Goal: Task Accomplishment & Management: Use online tool/utility

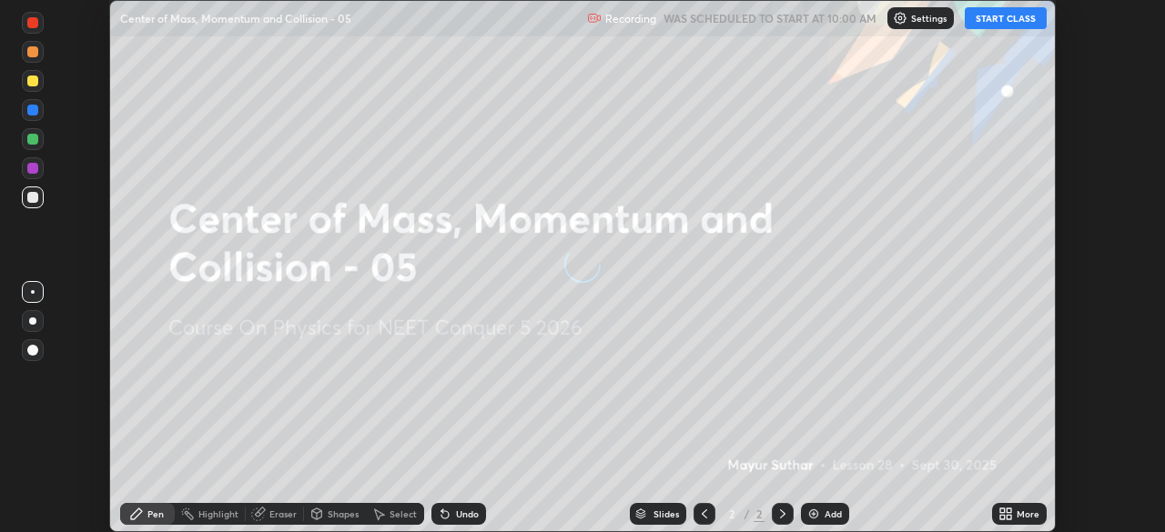
scroll to position [532, 1164]
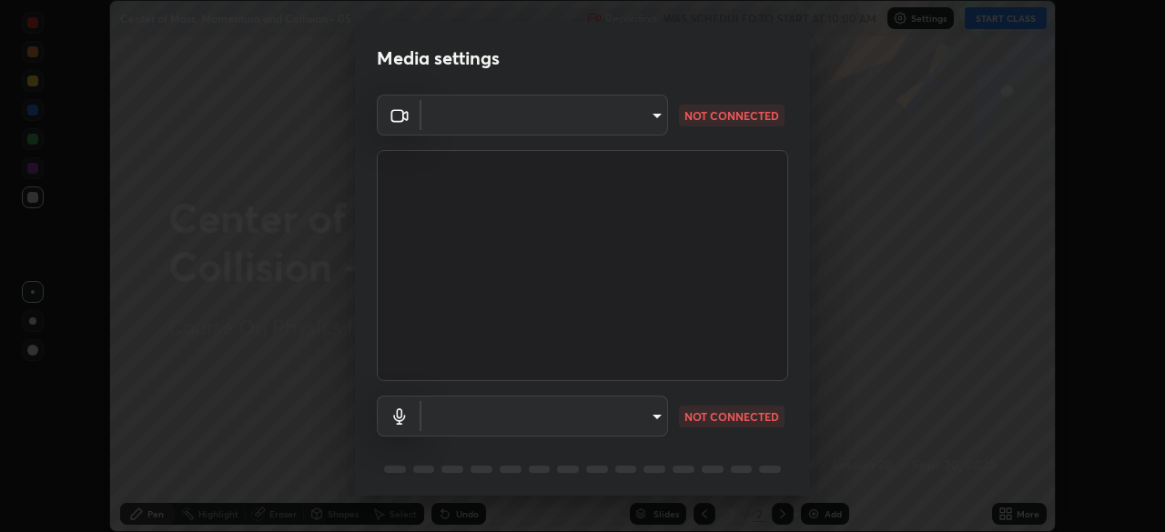
type input "028e6636b9c1bc203e9b8b979946ed412555754adccde9980a10a4eaffcc1ffb"
type input "default"
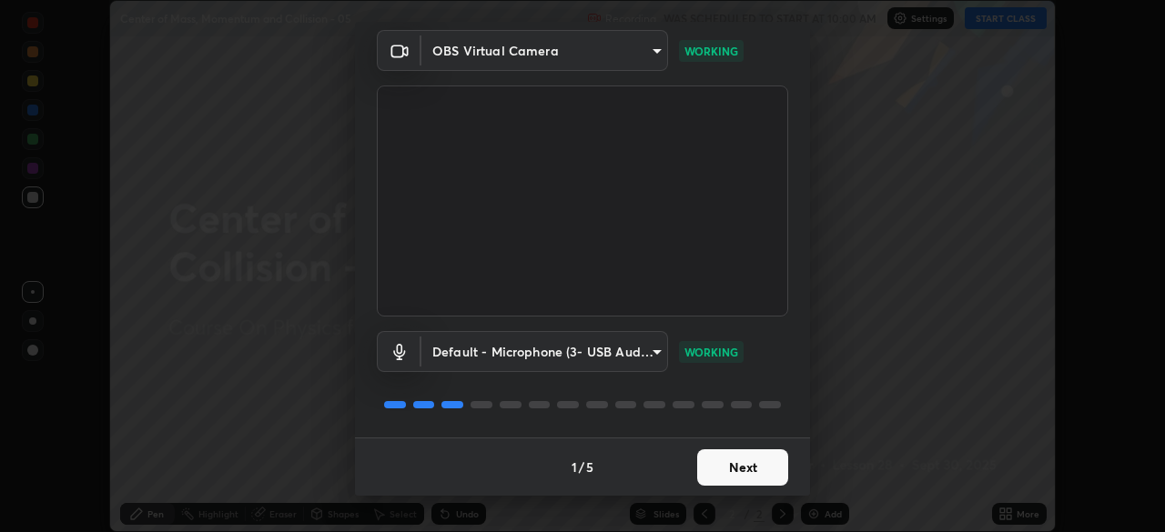
click at [743, 470] on button "Next" at bounding box center [742, 468] width 91 height 36
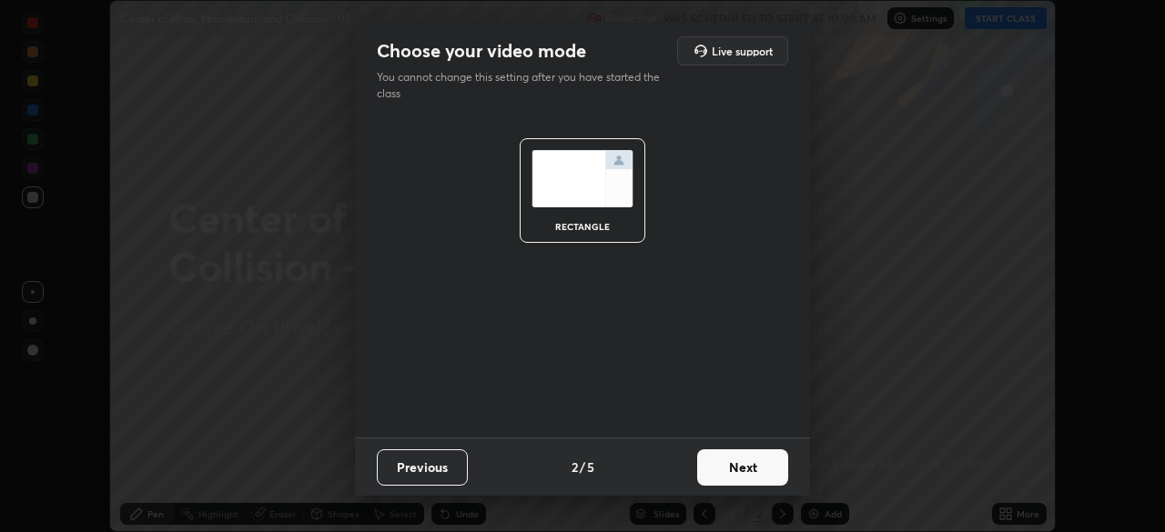
scroll to position [0, 0]
click at [743, 470] on button "Next" at bounding box center [742, 468] width 91 height 36
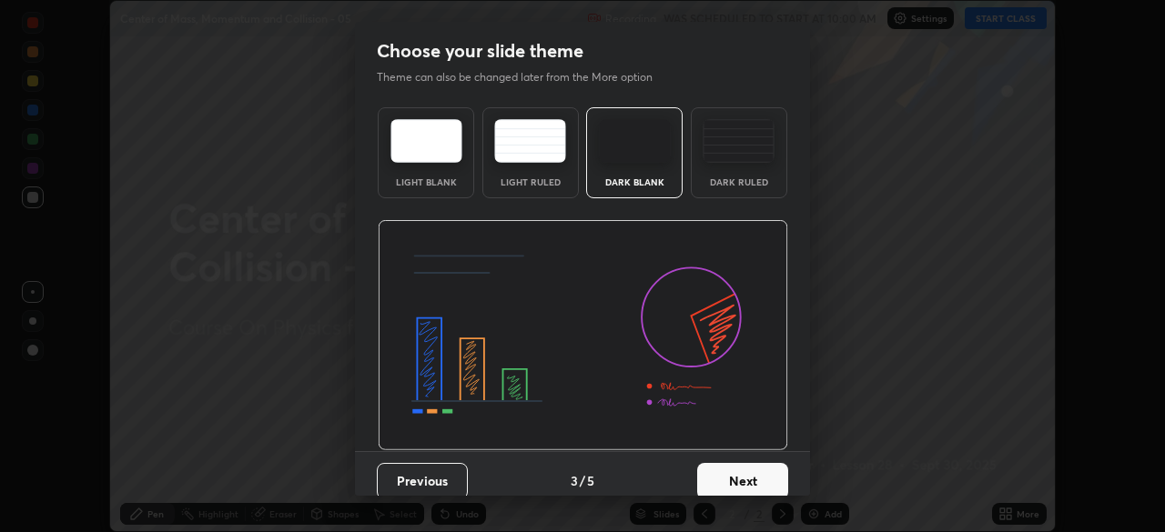
click at [750, 480] on button "Next" at bounding box center [742, 481] width 91 height 36
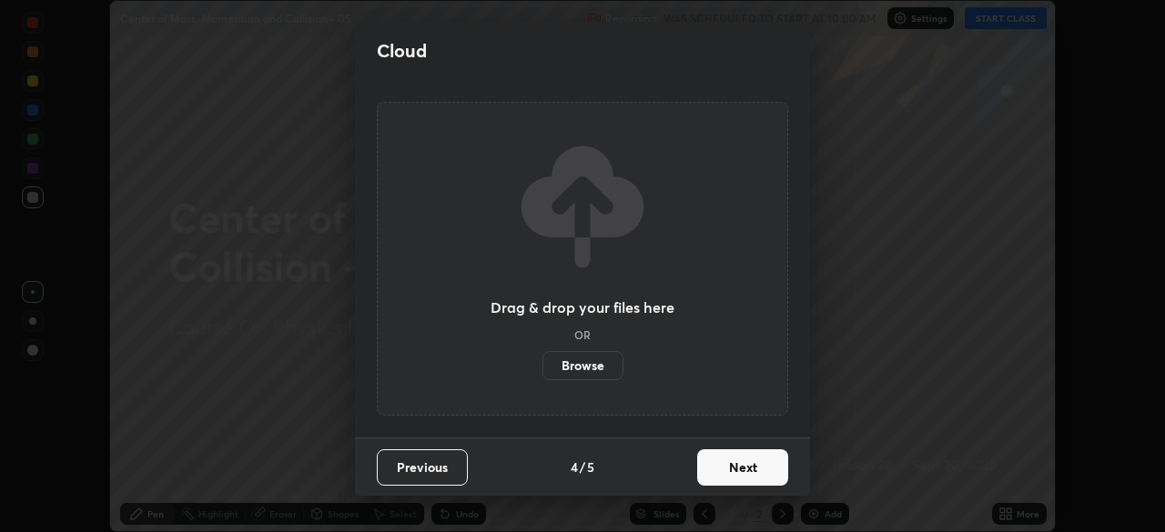
click at [745, 478] on button "Next" at bounding box center [742, 468] width 91 height 36
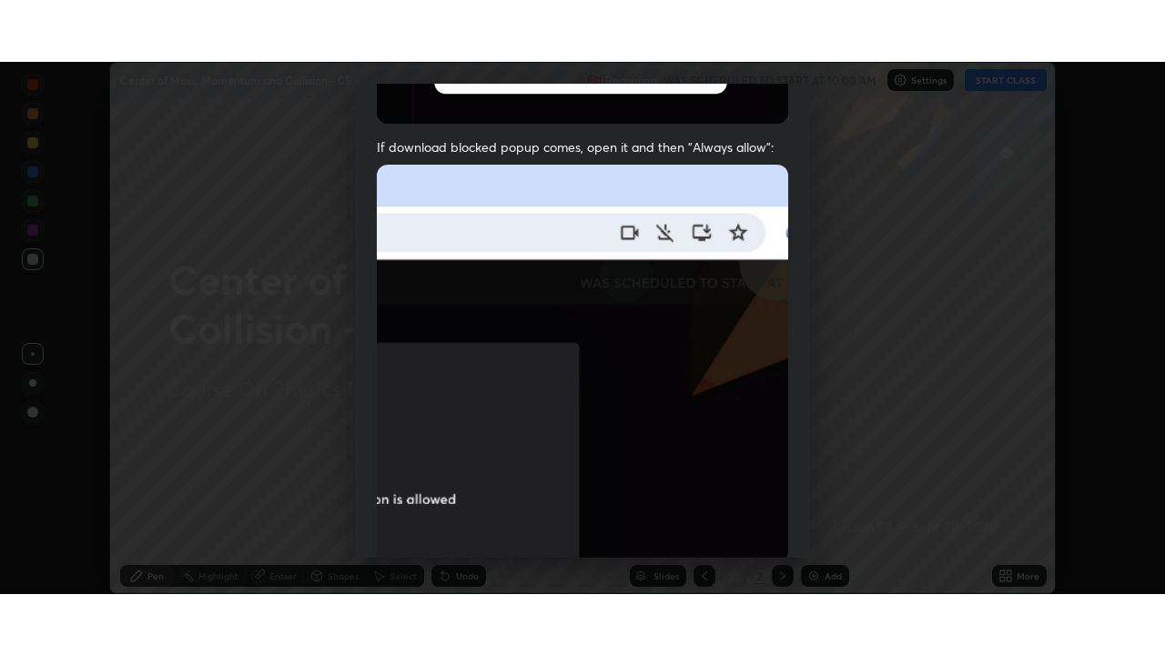
scroll to position [436, 0]
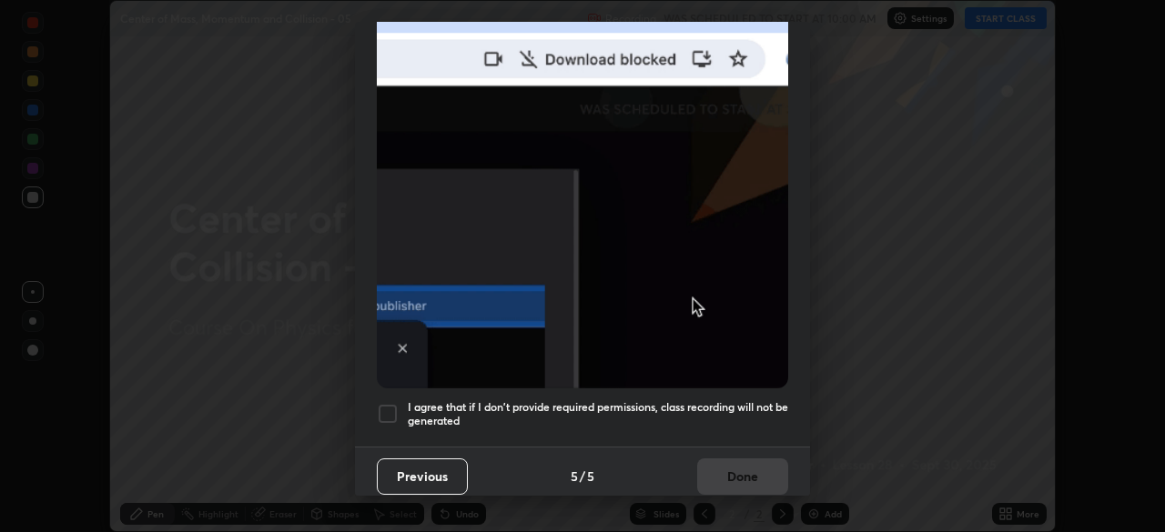
click at [719, 400] on h5 "I agree that if I don't provide required permissions, class recording will not …" at bounding box center [598, 414] width 380 height 28
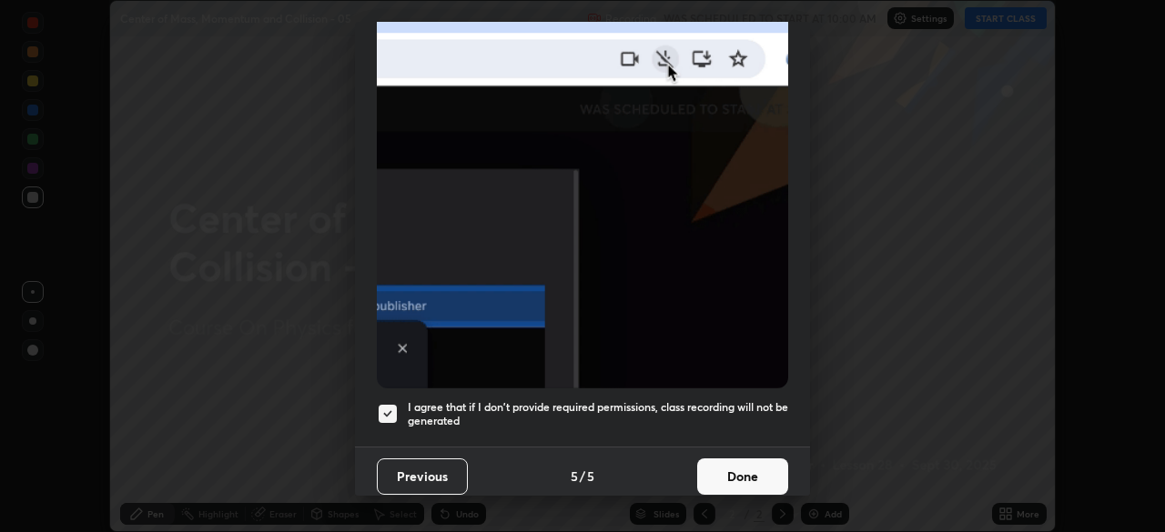
click at [741, 467] on button "Done" at bounding box center [742, 477] width 91 height 36
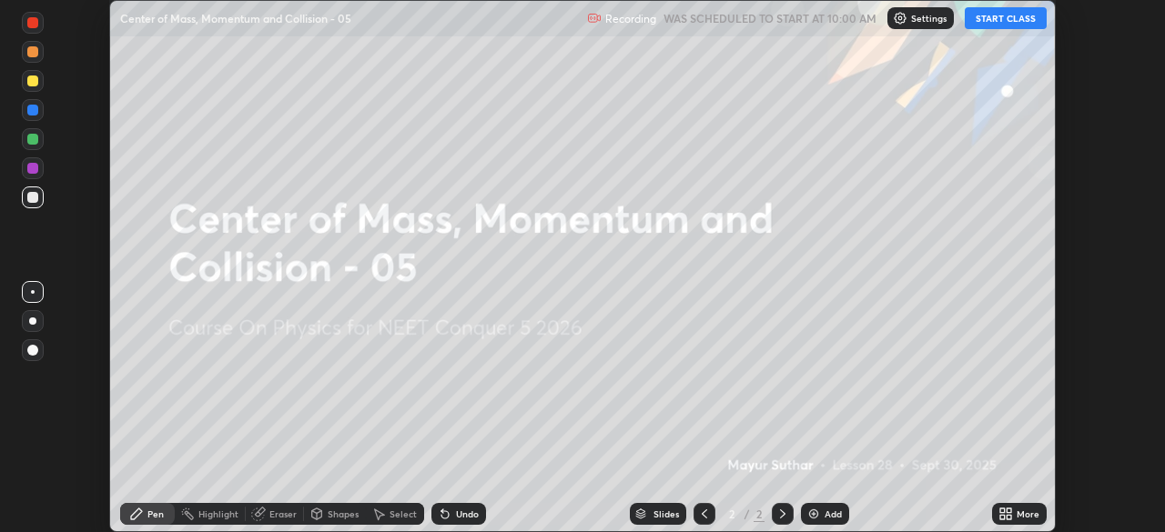
click at [1019, 510] on div "More" at bounding box center [1028, 514] width 23 height 9
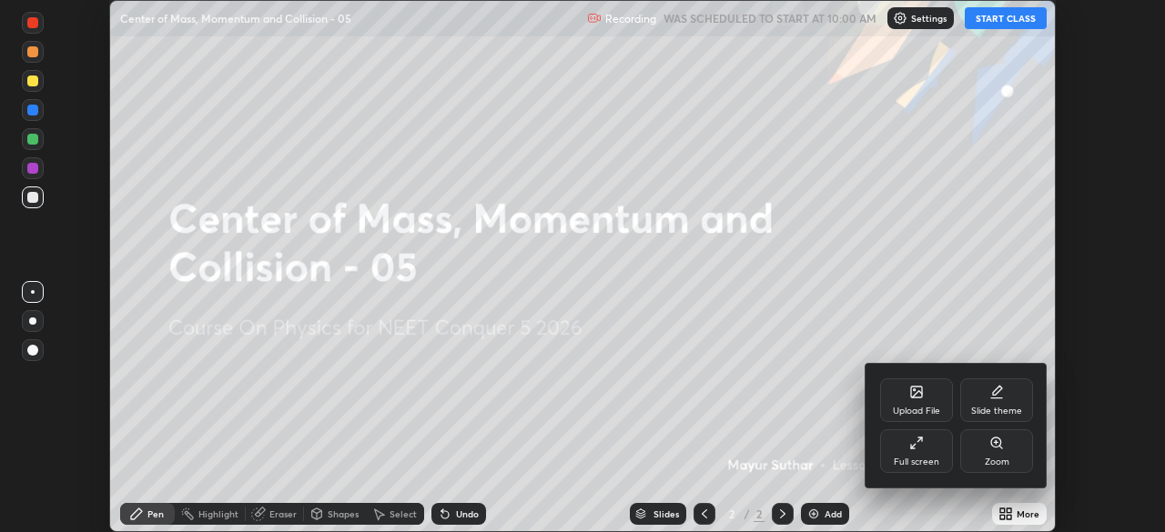
click at [906, 451] on div "Full screen" at bounding box center [916, 452] width 73 height 44
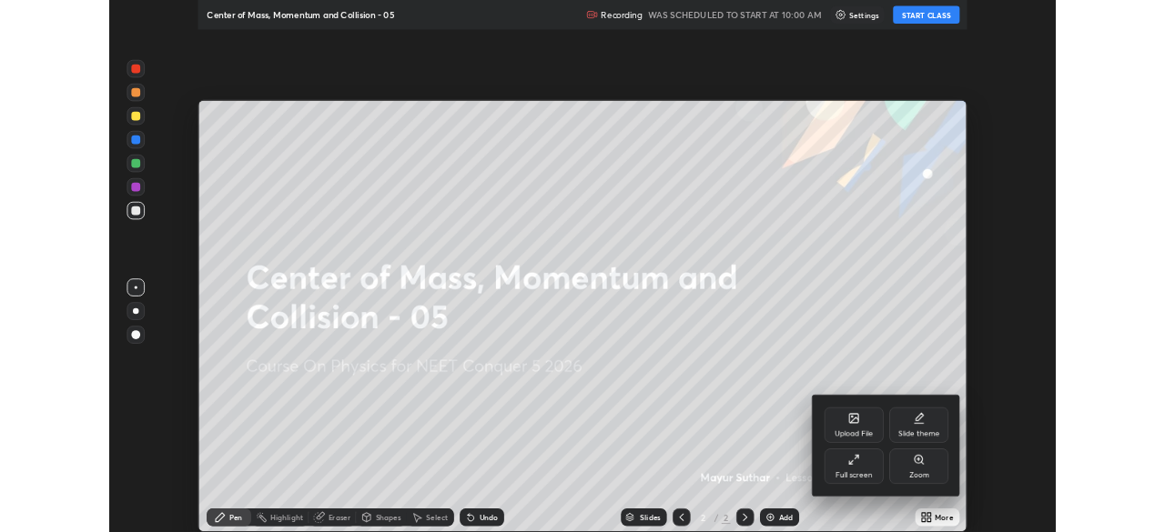
scroll to position [655, 1165]
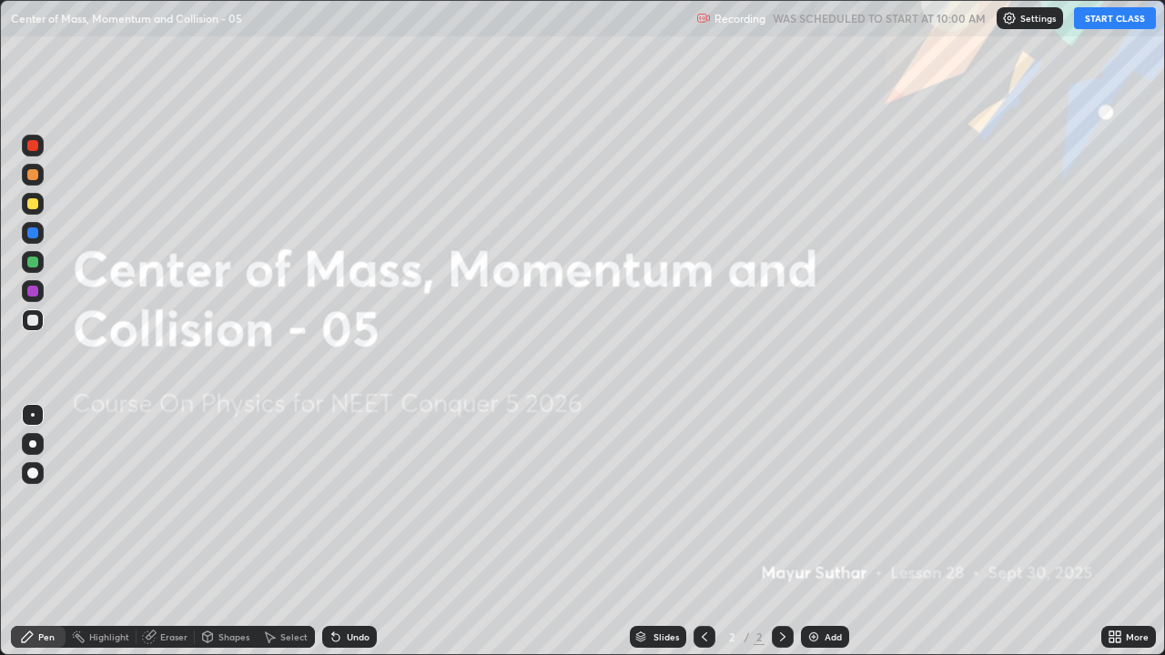
click at [1088, 17] on button "START CLASS" at bounding box center [1115, 18] width 82 height 22
click at [42, 461] on div at bounding box center [33, 473] width 22 height 29
click at [816, 531] on img at bounding box center [813, 637] width 15 height 15
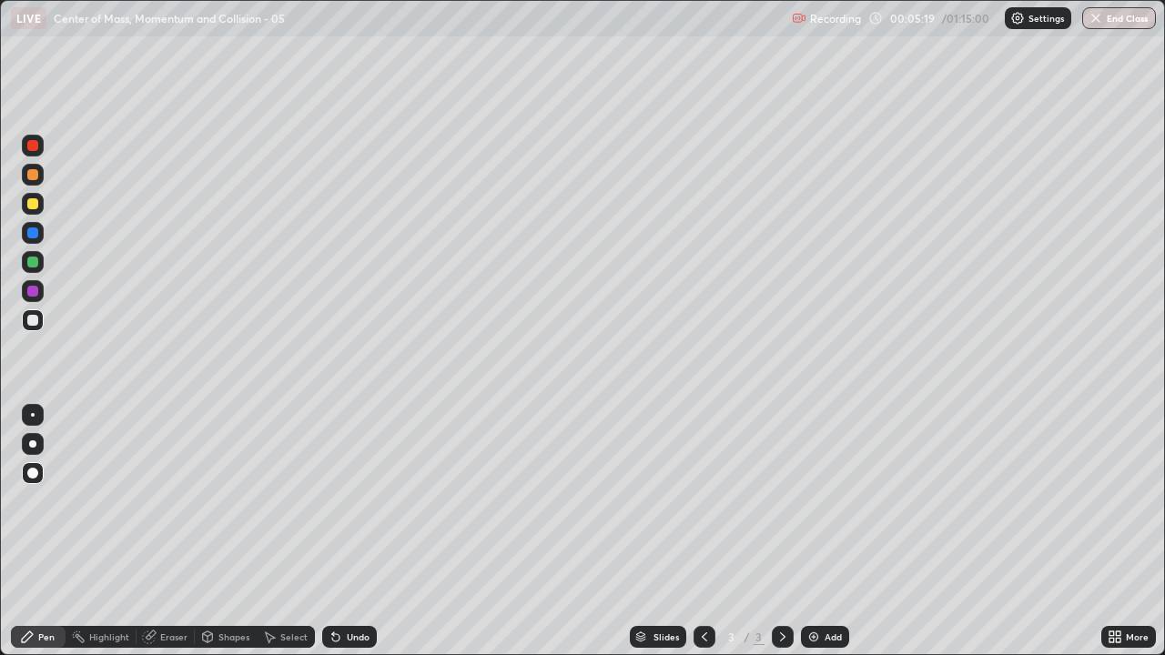
click at [343, 531] on div "Undo" at bounding box center [349, 637] width 55 height 22
click at [349, 531] on div "Undo" at bounding box center [358, 636] width 23 height 9
click at [354, 531] on div "Undo" at bounding box center [358, 636] width 23 height 9
click at [359, 531] on div "Undo" at bounding box center [358, 636] width 23 height 9
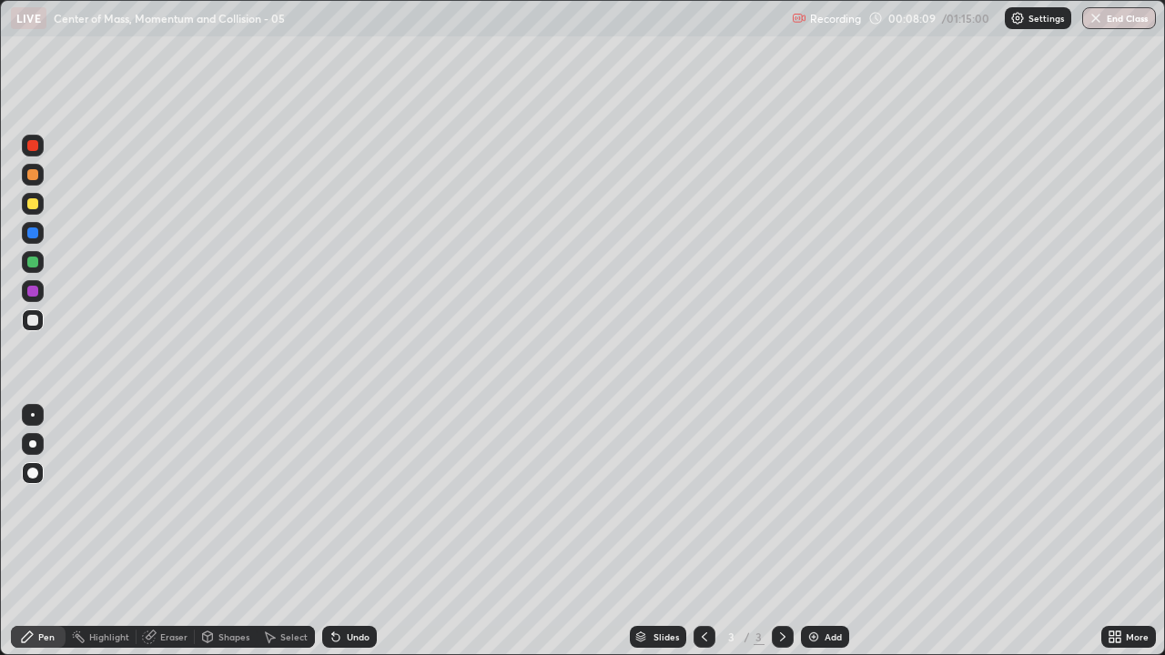
click at [814, 531] on img at bounding box center [813, 637] width 15 height 15
click at [42, 316] on div at bounding box center [33, 320] width 22 height 22
click at [31, 290] on div at bounding box center [32, 291] width 11 height 11
click at [33, 145] on div at bounding box center [32, 145] width 11 height 11
click at [703, 531] on icon at bounding box center [704, 637] width 15 height 15
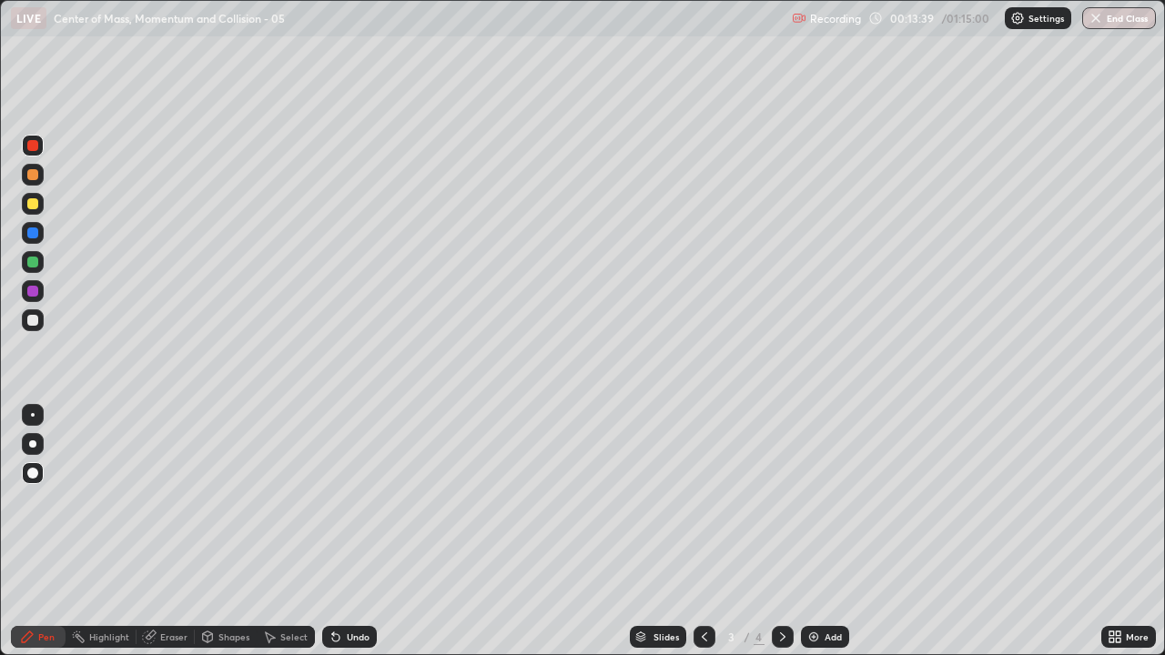
click at [781, 531] on icon at bounding box center [782, 636] width 5 height 9
click at [811, 531] on img at bounding box center [813, 637] width 15 height 15
click at [36, 318] on div at bounding box center [32, 320] width 11 height 11
click at [702, 531] on icon at bounding box center [704, 637] width 15 height 15
click at [777, 531] on icon at bounding box center [782, 637] width 15 height 15
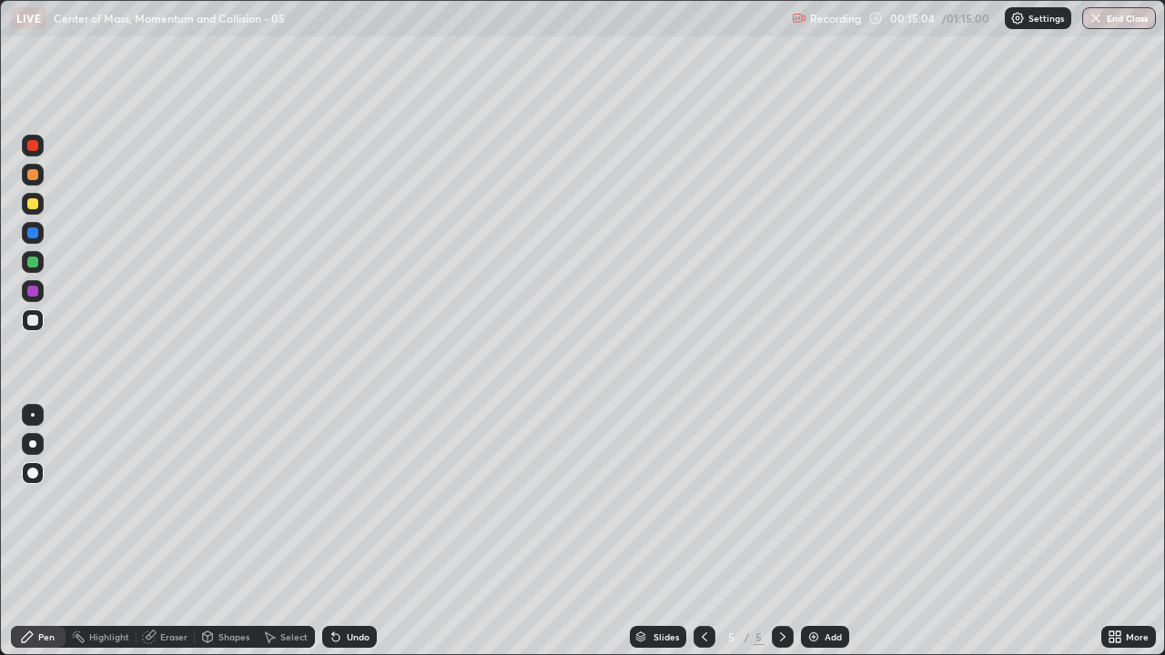
click at [354, 531] on div "Undo" at bounding box center [358, 636] width 23 height 9
click at [355, 531] on div "Undo" at bounding box center [358, 636] width 23 height 9
click at [703, 531] on div at bounding box center [704, 637] width 22 height 22
click at [775, 531] on icon at bounding box center [782, 637] width 15 height 15
click at [814, 531] on img at bounding box center [813, 637] width 15 height 15
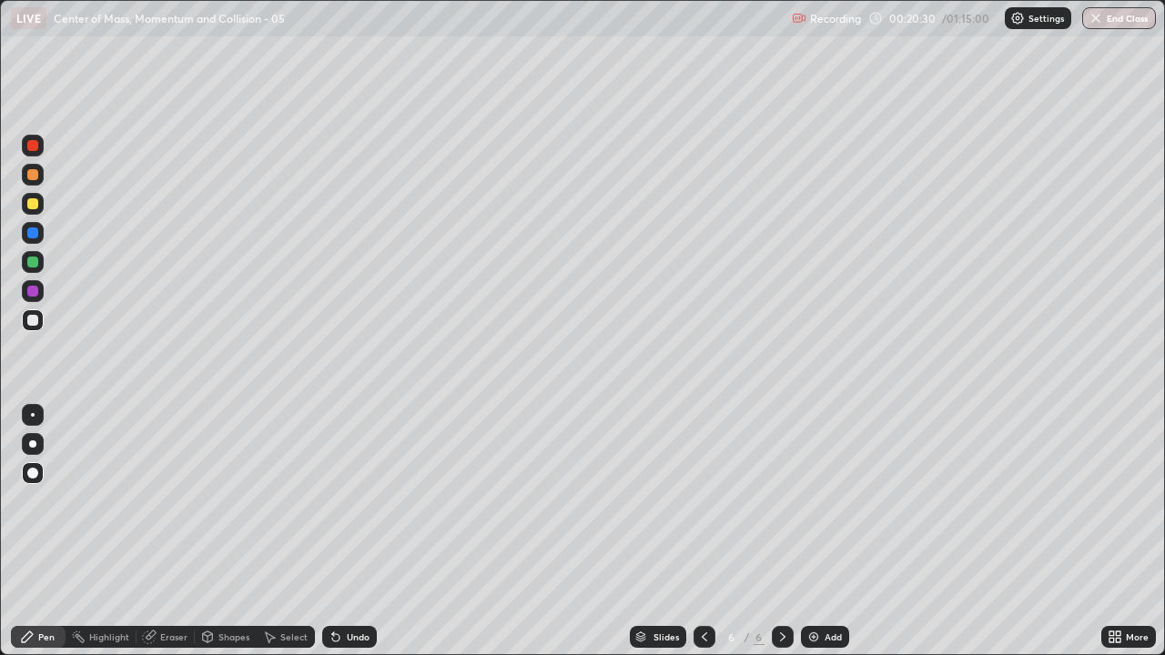
click at [40, 319] on div at bounding box center [33, 320] width 22 height 22
click at [34, 261] on div at bounding box center [32, 262] width 11 height 11
click at [177, 531] on div "Eraser" at bounding box center [173, 636] width 27 height 9
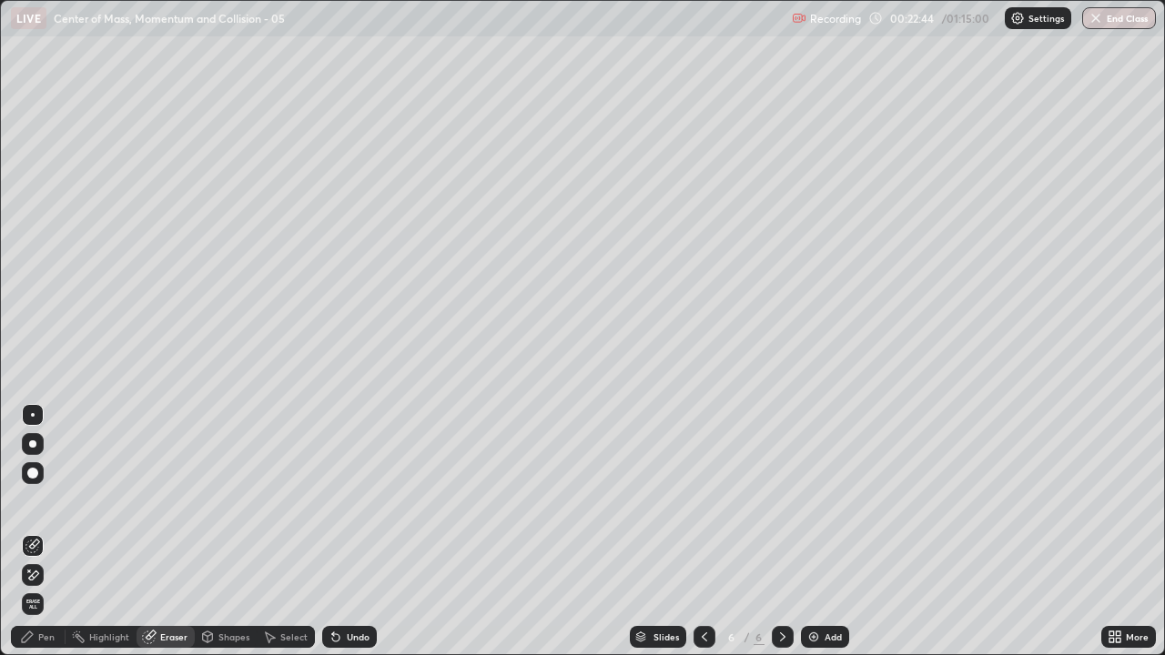
click at [55, 531] on div "Pen" at bounding box center [38, 637] width 55 height 22
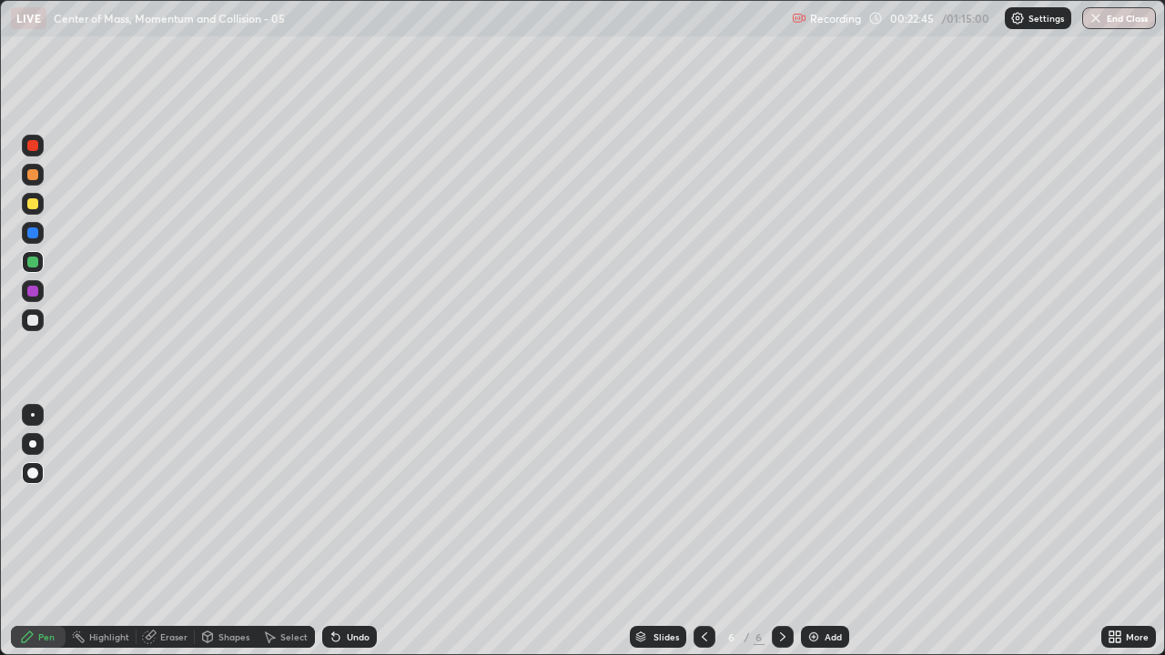
click at [36, 315] on div at bounding box center [32, 320] width 11 height 11
click at [33, 197] on div at bounding box center [33, 204] width 22 height 22
click at [820, 531] on div "Add" at bounding box center [825, 637] width 48 height 22
click at [36, 319] on div at bounding box center [32, 320] width 11 height 11
click at [341, 531] on div "Undo" at bounding box center [349, 637] width 55 height 22
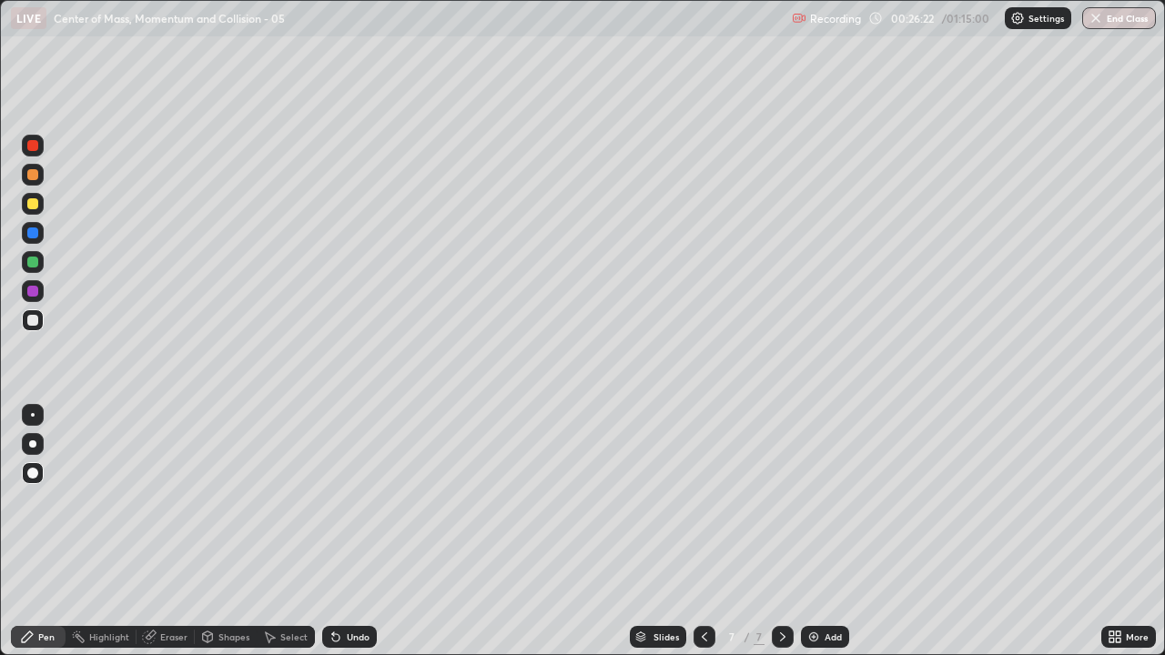
click at [340, 531] on icon at bounding box center [336, 637] width 15 height 15
click at [352, 531] on div "Undo" at bounding box center [358, 636] width 23 height 9
click at [35, 199] on div at bounding box center [32, 203] width 11 height 11
click at [167, 531] on div "Eraser" at bounding box center [173, 636] width 27 height 9
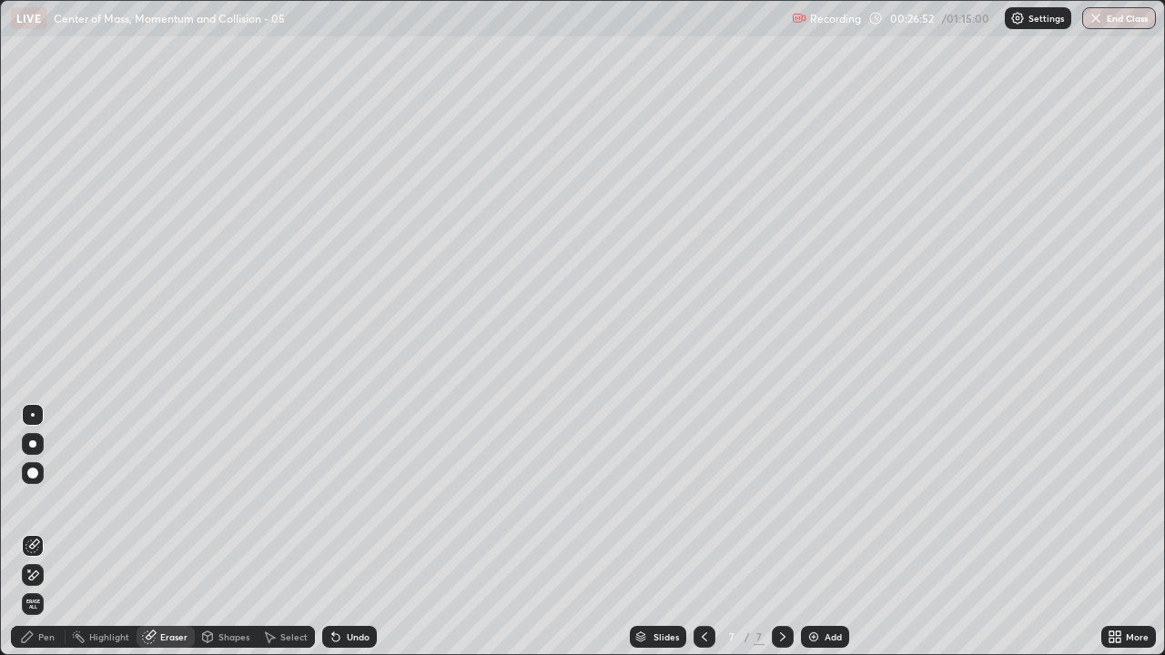
click at [42, 531] on div "Pen" at bounding box center [38, 637] width 55 height 22
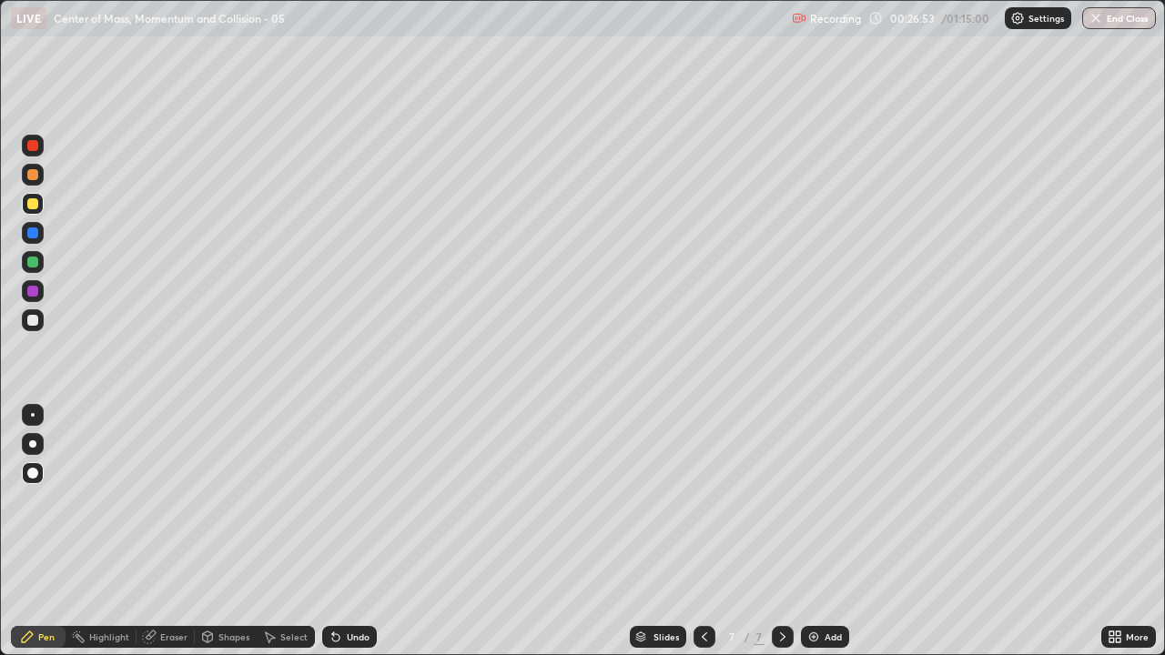
click at [43, 315] on div at bounding box center [33, 320] width 22 height 22
click at [34, 205] on div at bounding box center [32, 203] width 11 height 11
click at [348, 531] on div "Undo" at bounding box center [358, 636] width 23 height 9
click at [821, 531] on div "Add" at bounding box center [825, 637] width 48 height 22
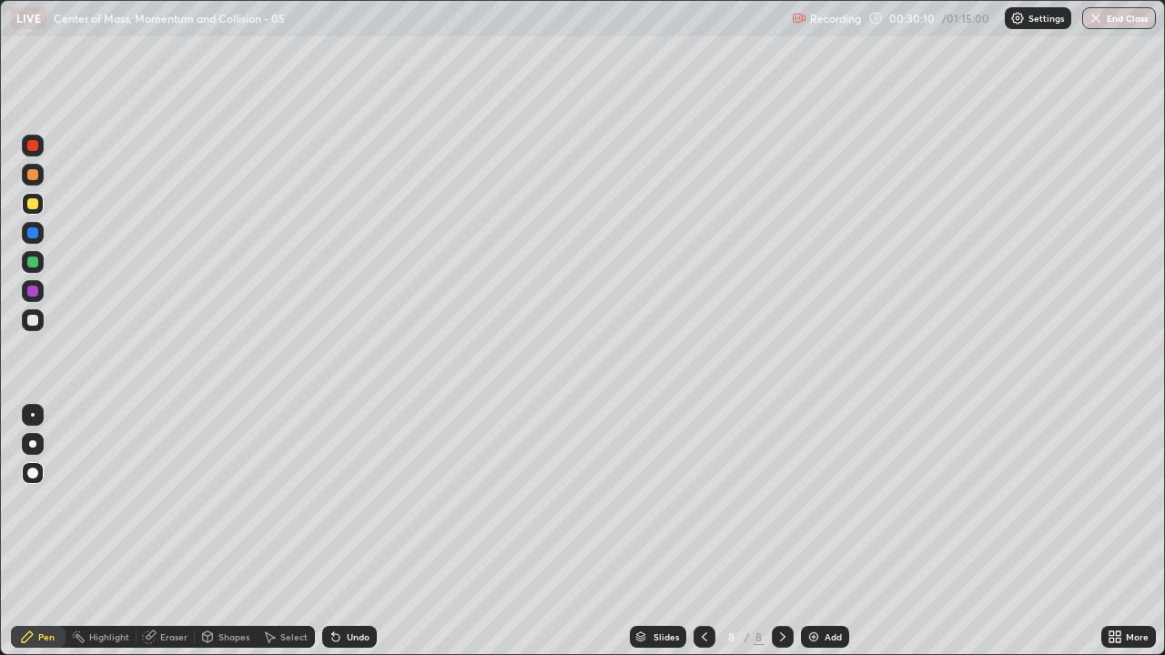
click at [39, 319] on div at bounding box center [33, 320] width 22 height 22
click at [348, 531] on div "Undo" at bounding box center [358, 636] width 23 height 9
click at [348, 531] on div "Undo" at bounding box center [349, 637] width 55 height 22
click at [351, 531] on div "Undo" at bounding box center [349, 637] width 55 height 22
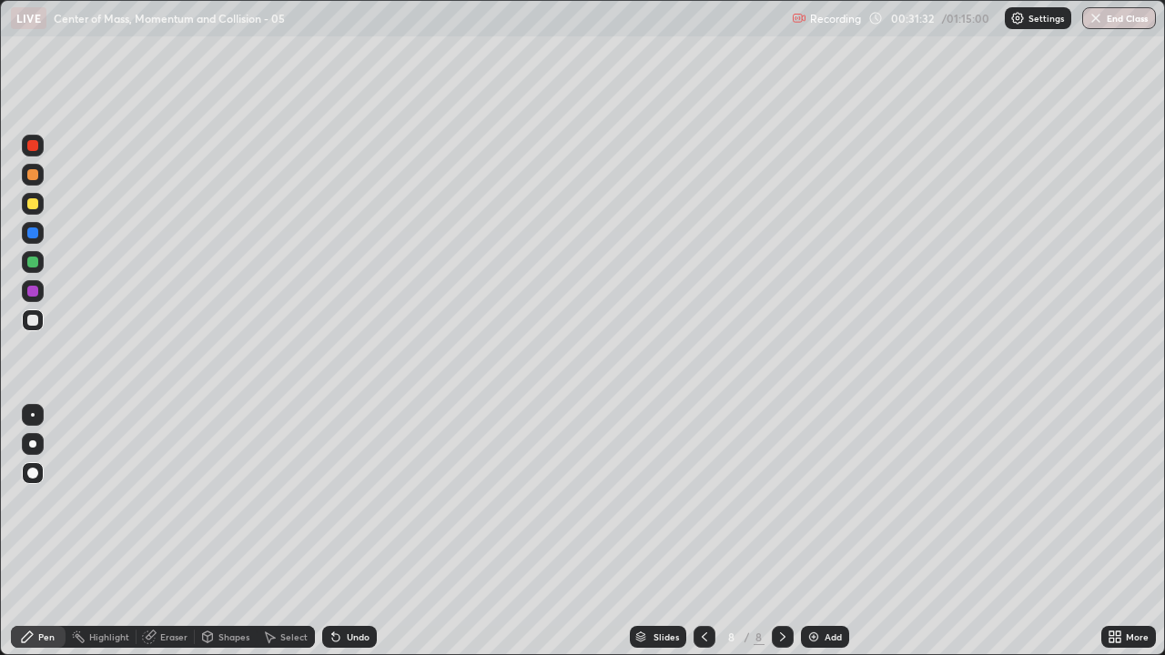
click at [351, 531] on div "Undo" at bounding box center [349, 637] width 55 height 22
click at [361, 531] on div "Undo" at bounding box center [346, 637] width 62 height 36
click at [343, 531] on div "Undo" at bounding box center [349, 637] width 55 height 22
click at [342, 531] on div "Undo" at bounding box center [349, 637] width 55 height 22
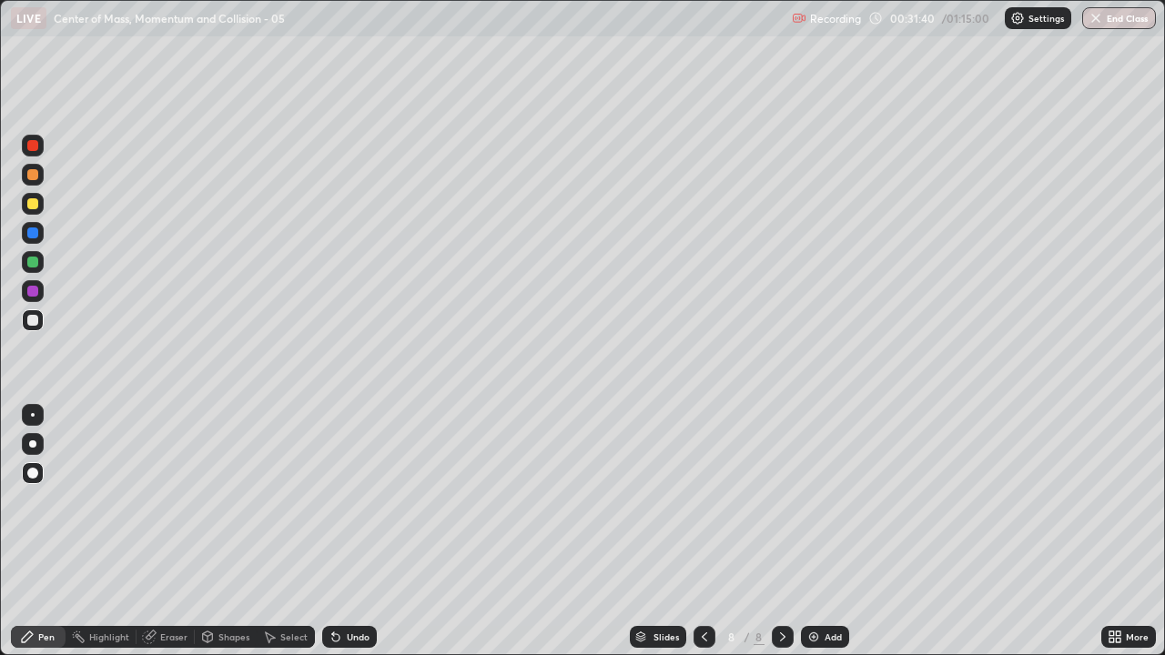
click at [347, 531] on div "Undo" at bounding box center [358, 636] width 23 height 9
click at [32, 257] on div at bounding box center [32, 262] width 11 height 11
click at [816, 531] on img at bounding box center [813, 637] width 15 height 15
click at [32, 138] on div at bounding box center [33, 146] width 22 height 22
click at [35, 202] on div at bounding box center [32, 203] width 11 height 11
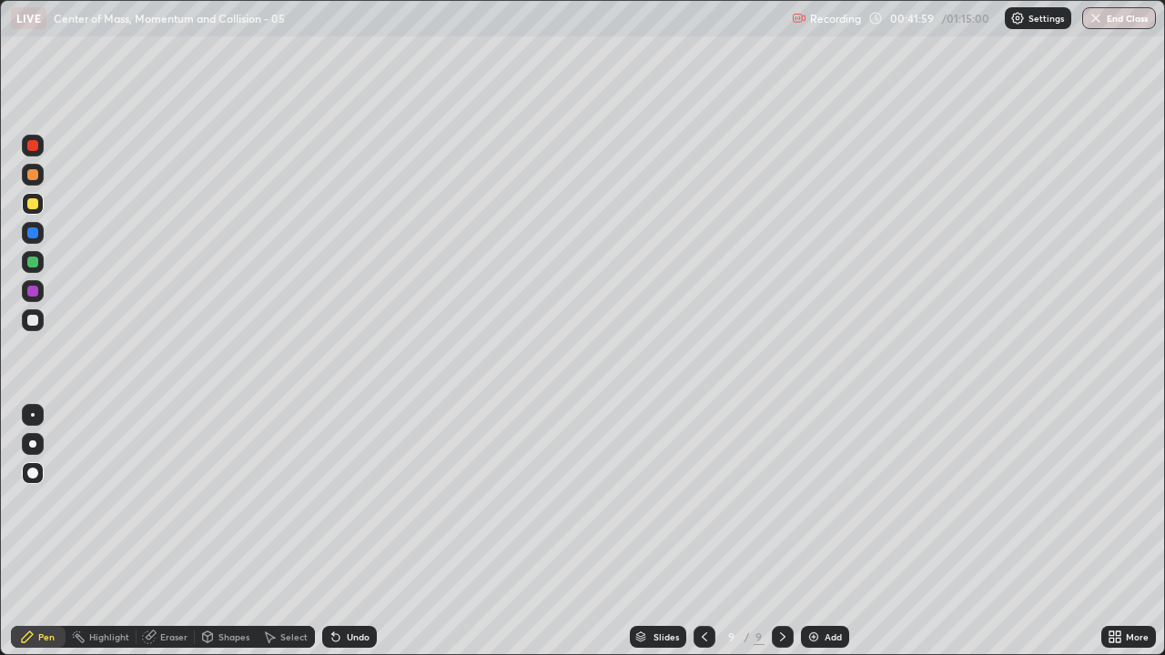
click at [35, 143] on div at bounding box center [32, 145] width 11 height 11
click at [37, 260] on div at bounding box center [32, 262] width 11 height 11
click at [35, 197] on div at bounding box center [33, 204] width 22 height 22
click at [29, 288] on div at bounding box center [32, 291] width 11 height 11
click at [34, 198] on div at bounding box center [32, 203] width 11 height 11
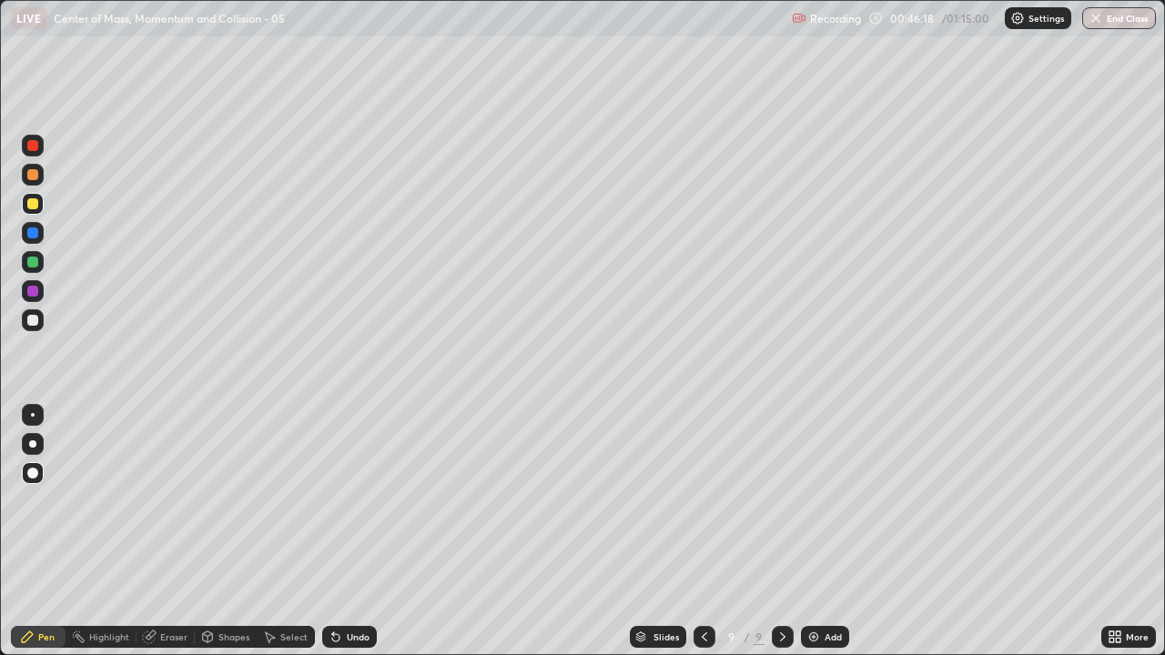
click at [162, 531] on div "Eraser" at bounding box center [173, 636] width 27 height 9
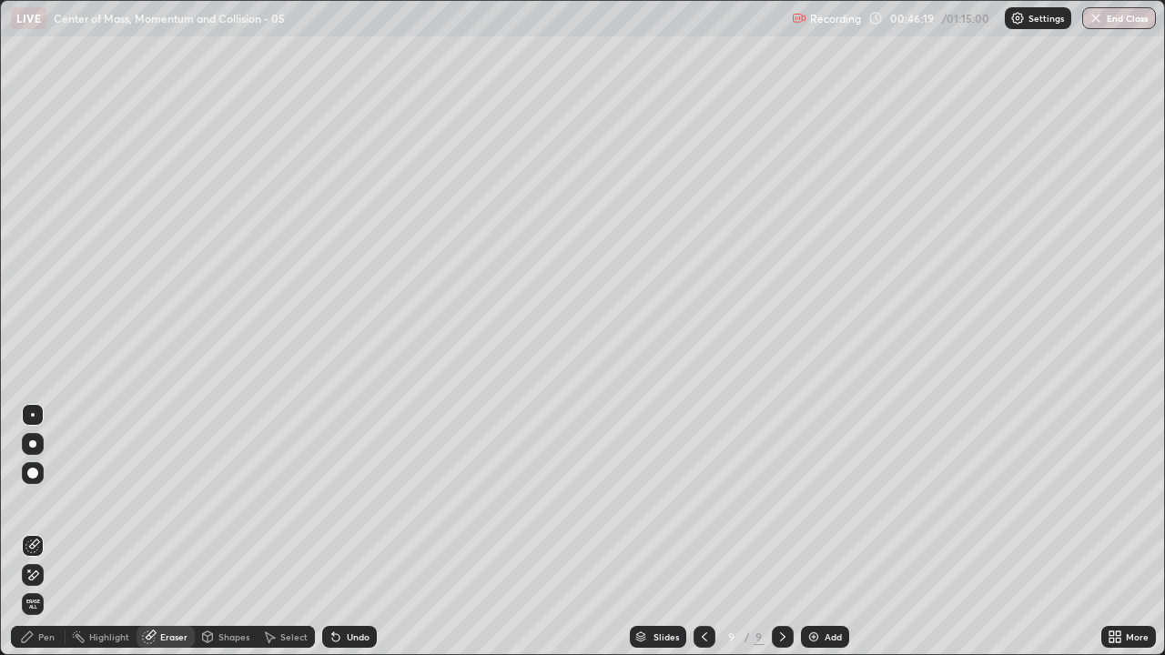
click at [44, 531] on div "Pen" at bounding box center [46, 636] width 16 height 9
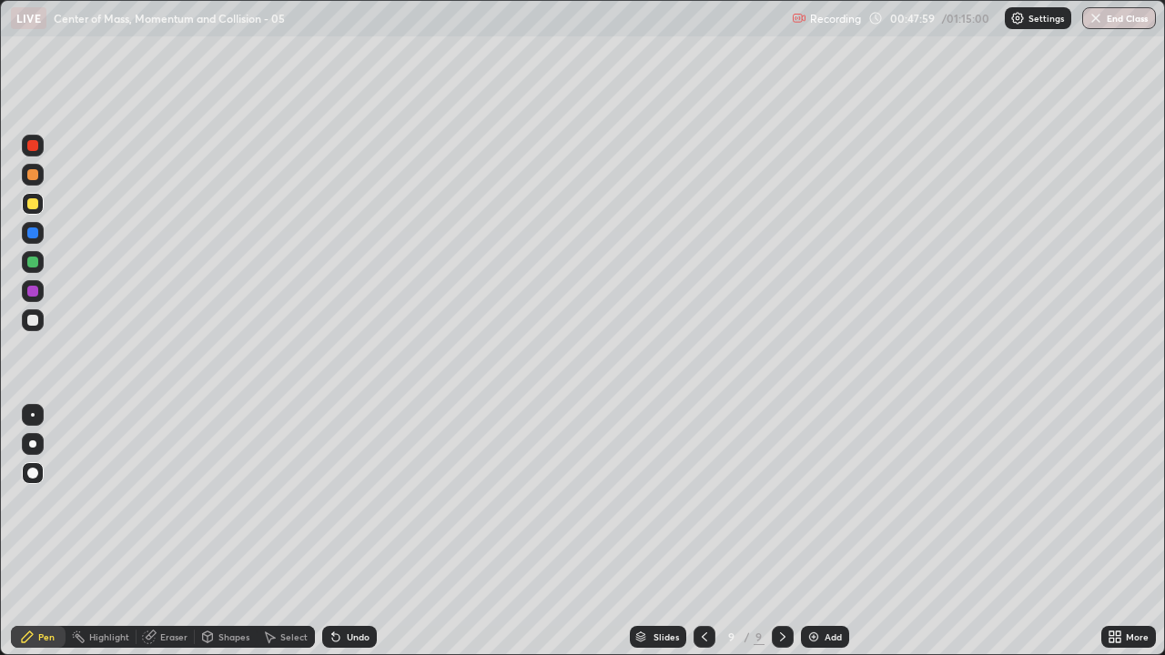
click at [357, 531] on div "Undo" at bounding box center [358, 636] width 23 height 9
click at [358, 531] on div "Undo" at bounding box center [358, 636] width 23 height 9
click at [357, 531] on div "Undo" at bounding box center [349, 637] width 55 height 22
click at [818, 531] on img at bounding box center [813, 637] width 15 height 15
click at [29, 260] on div at bounding box center [32, 262] width 11 height 11
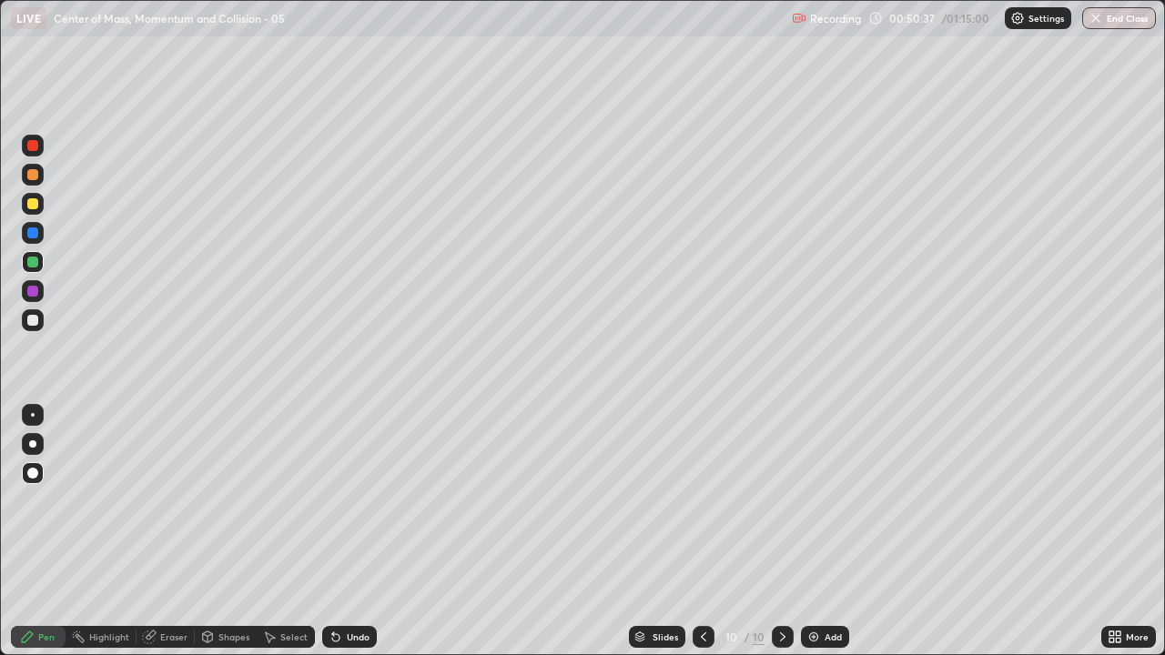
click at [699, 531] on icon at bounding box center [703, 637] width 15 height 15
click at [339, 531] on icon at bounding box center [336, 637] width 15 height 15
click at [335, 531] on icon at bounding box center [335, 637] width 7 height 7
click at [341, 531] on div "Undo" at bounding box center [349, 637] width 55 height 22
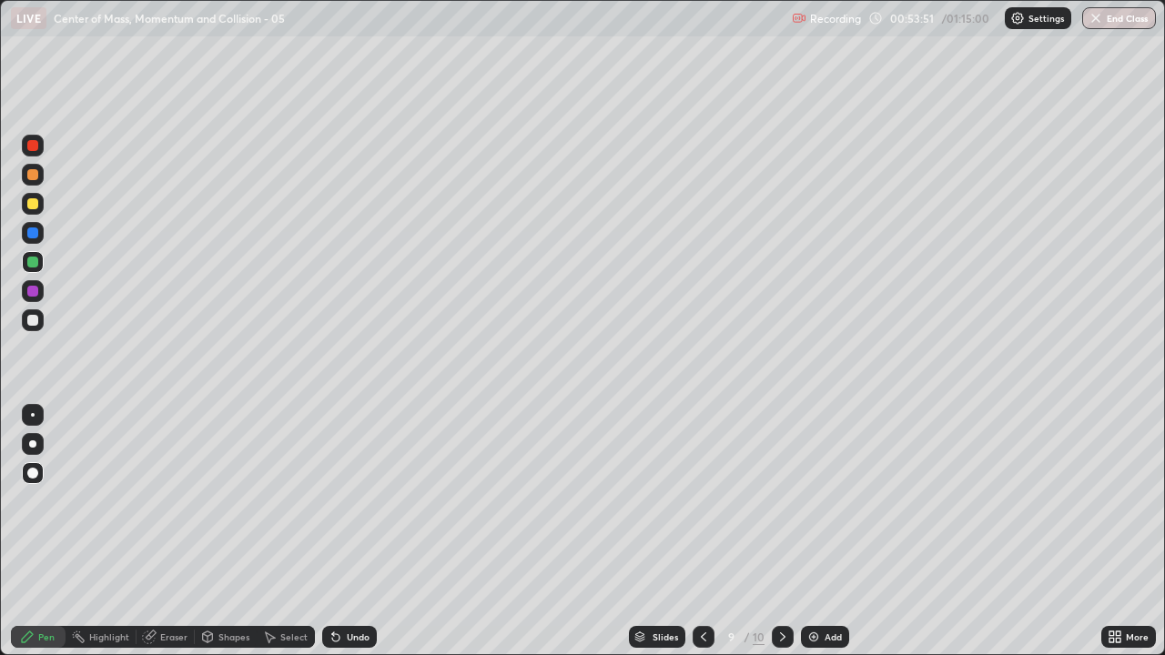
click at [332, 531] on icon at bounding box center [333, 633] width 2 height 2
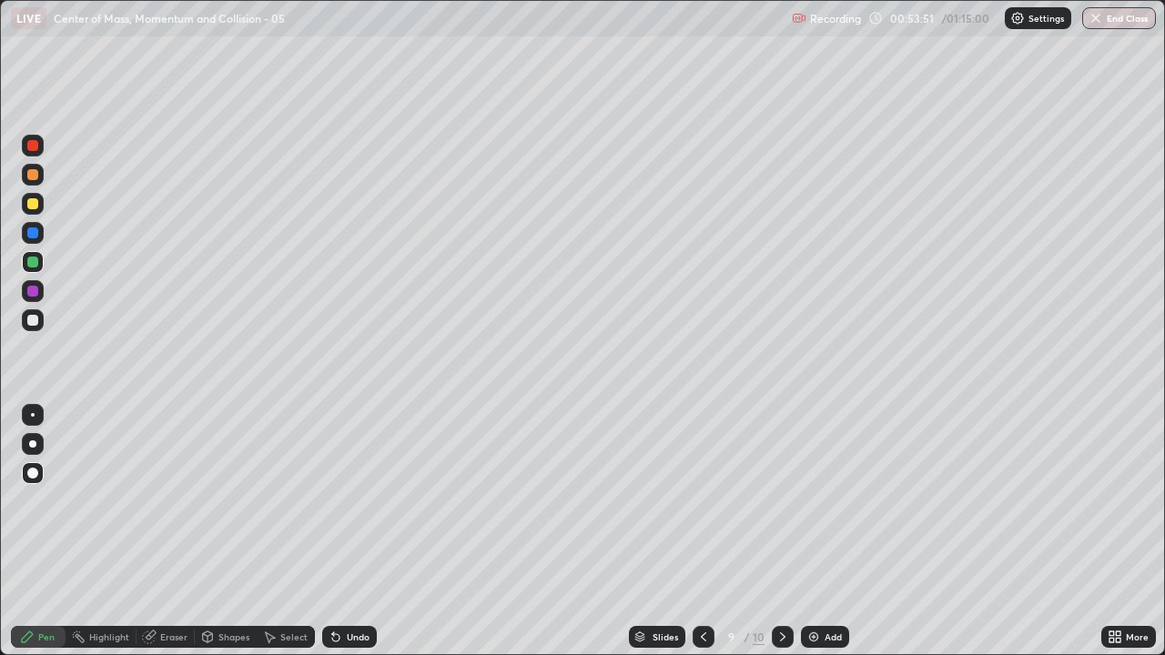
click at [337, 531] on icon at bounding box center [336, 637] width 15 height 15
click at [334, 531] on icon at bounding box center [335, 637] width 7 height 7
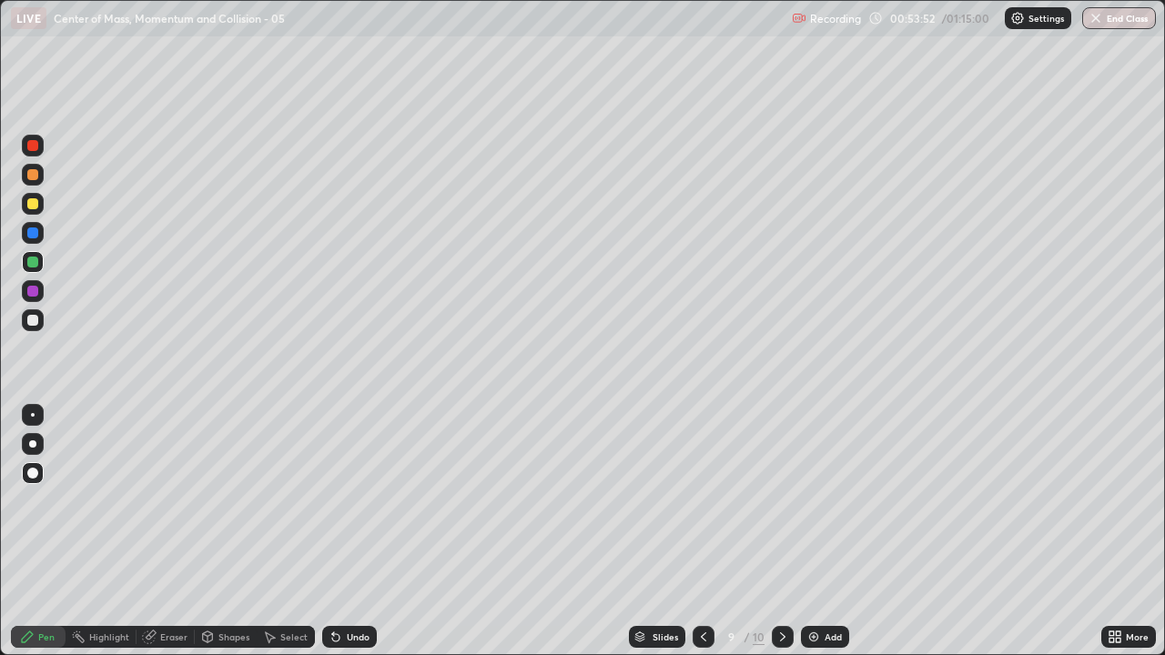
click at [337, 531] on icon at bounding box center [336, 637] width 15 height 15
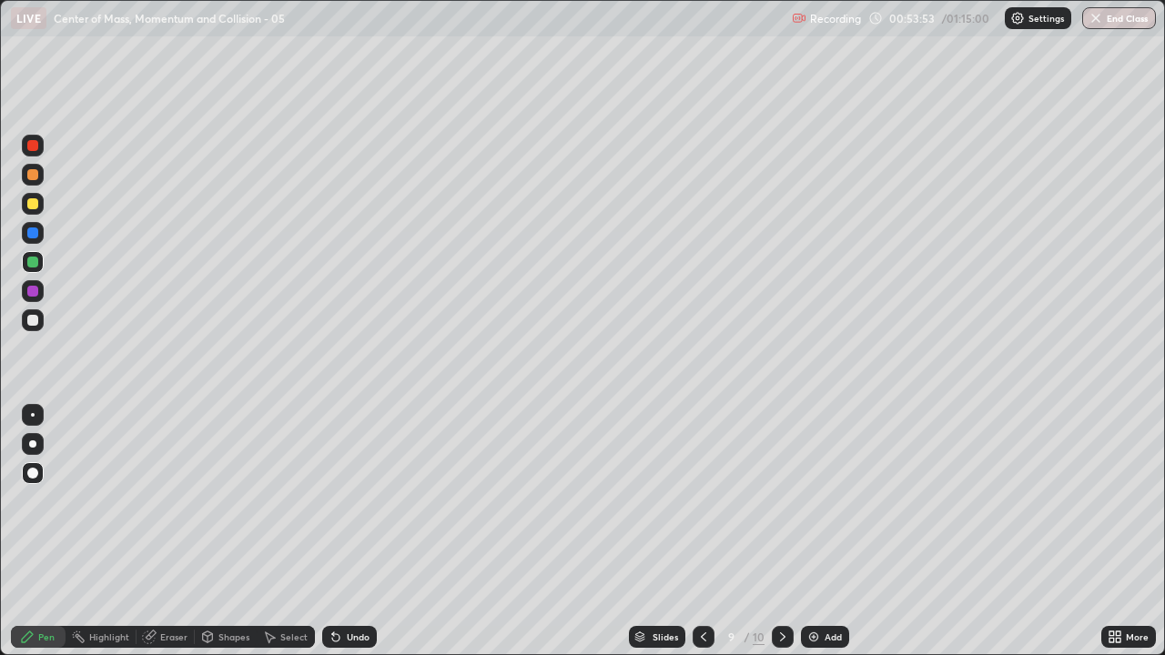
click at [337, 531] on icon at bounding box center [336, 637] width 15 height 15
click at [340, 531] on icon at bounding box center [336, 637] width 15 height 15
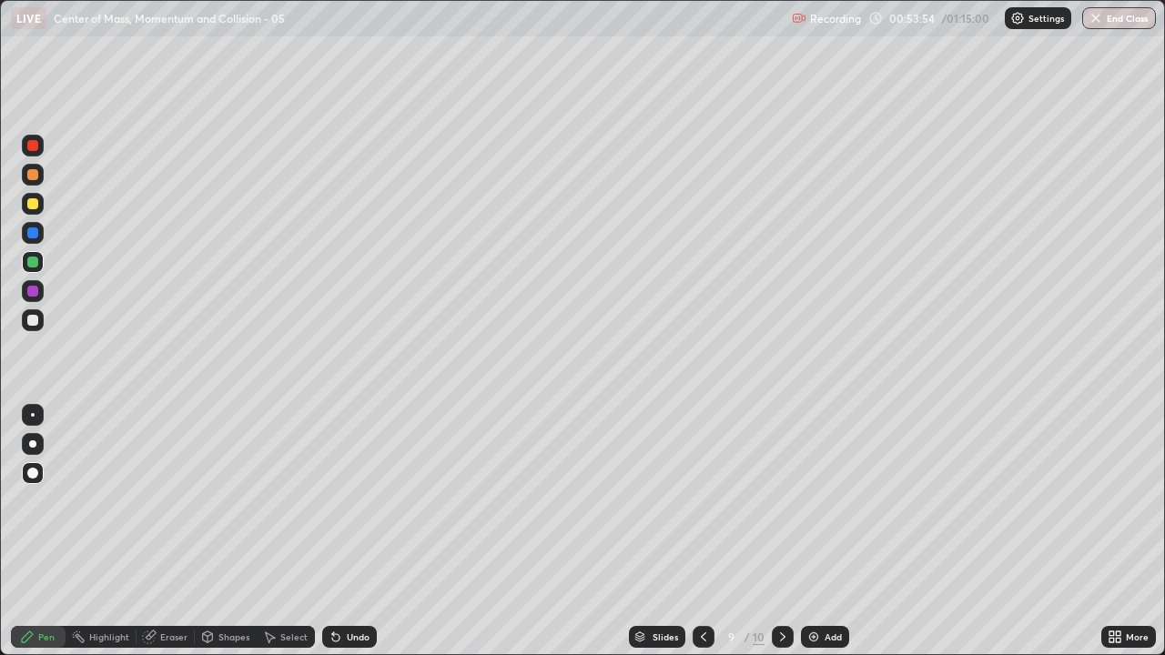
click at [340, 531] on icon at bounding box center [336, 637] width 15 height 15
click at [337, 531] on icon at bounding box center [336, 637] width 15 height 15
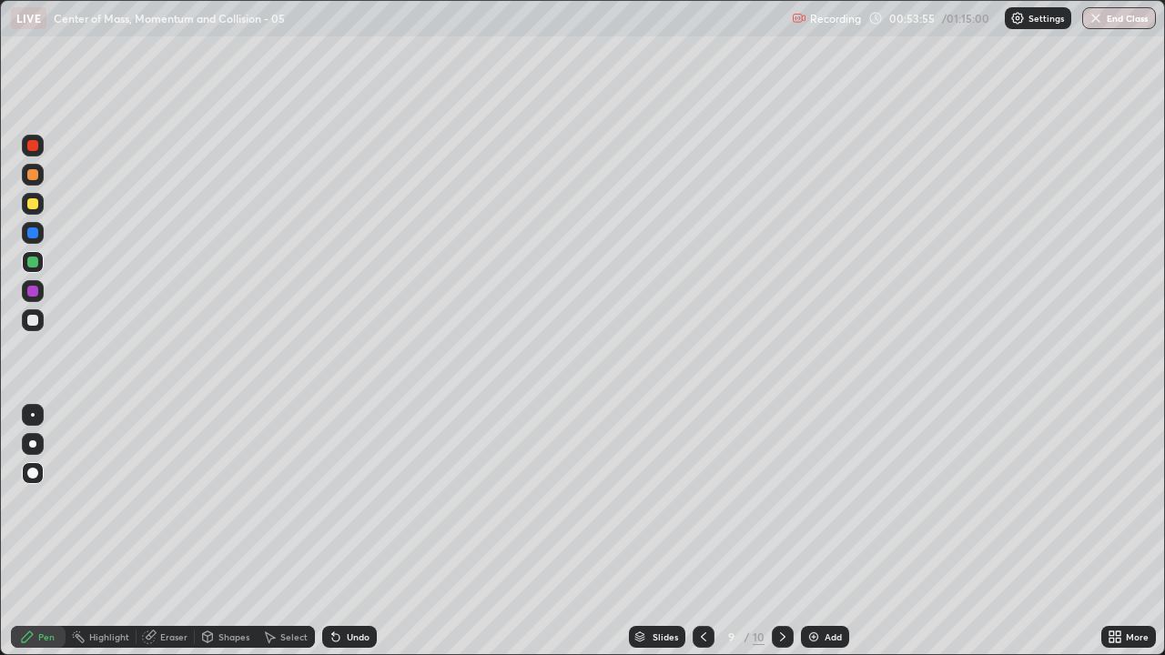
click at [337, 531] on icon at bounding box center [336, 637] width 15 height 15
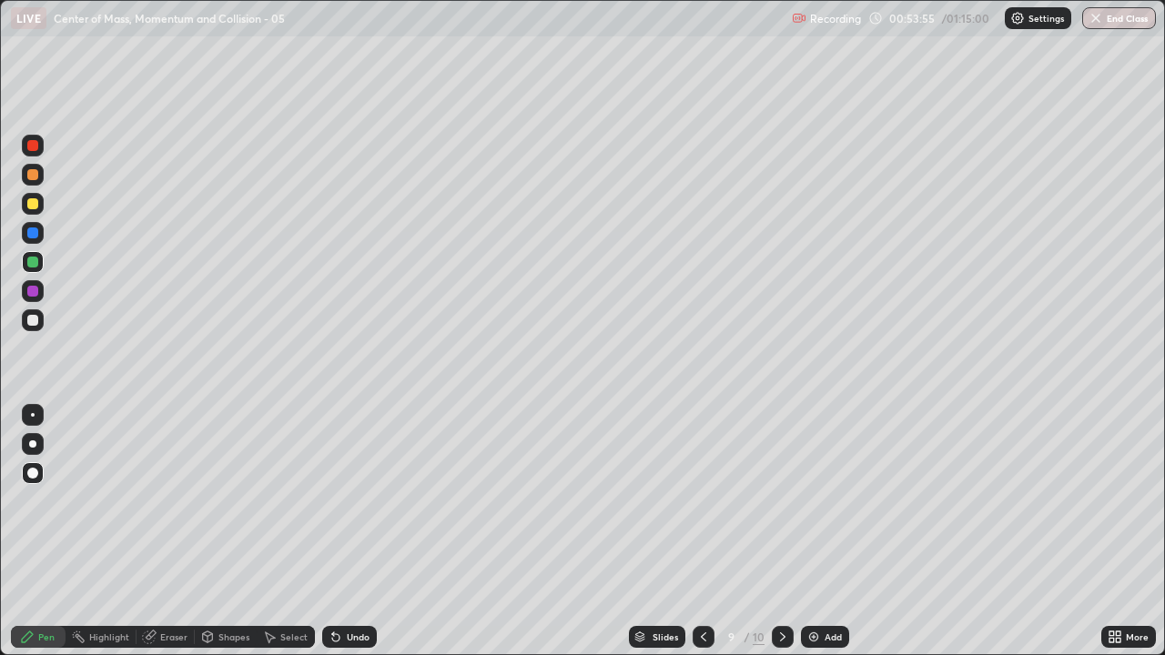
click at [337, 531] on icon at bounding box center [336, 637] width 15 height 15
click at [332, 531] on icon at bounding box center [333, 633] width 2 height 2
click at [338, 531] on icon at bounding box center [336, 637] width 15 height 15
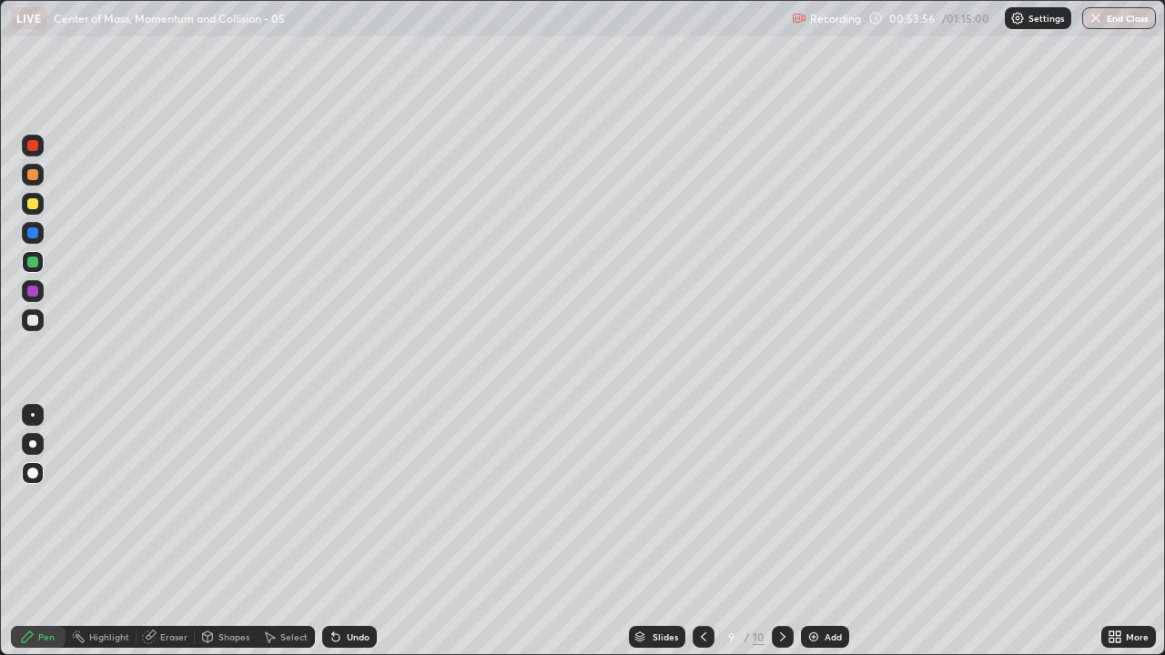
click at [339, 531] on icon at bounding box center [336, 637] width 15 height 15
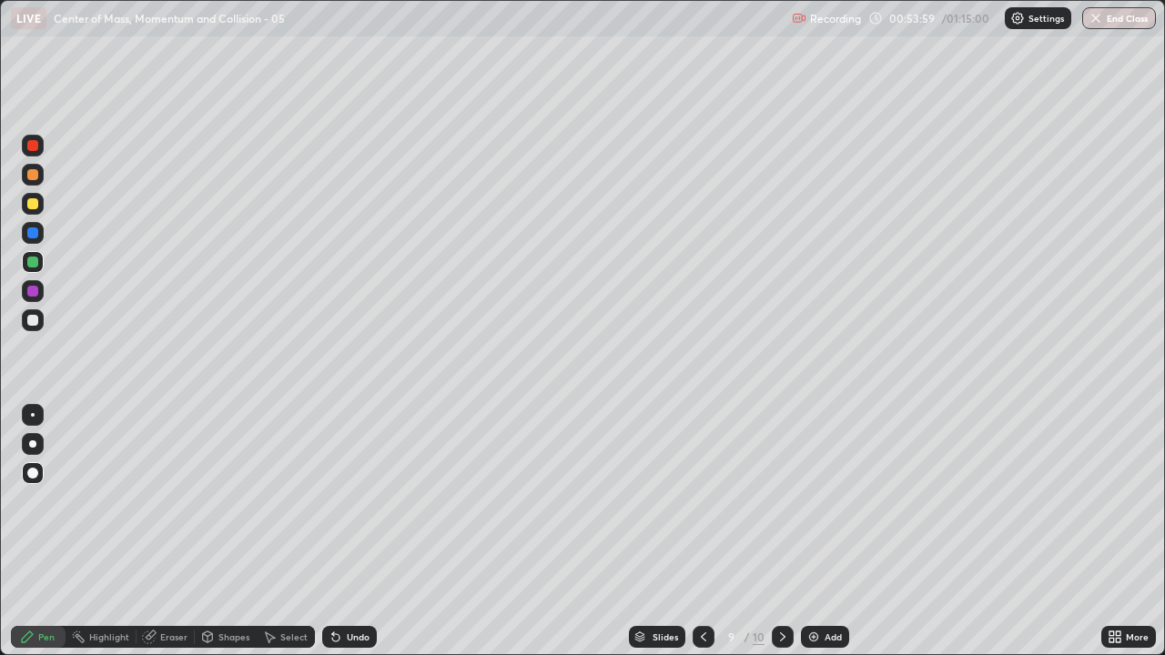
click at [340, 531] on div "Undo" at bounding box center [349, 637] width 55 height 22
click at [343, 531] on div "Undo" at bounding box center [349, 637] width 55 height 22
click at [341, 531] on div "Undo" at bounding box center [349, 637] width 55 height 22
click at [353, 531] on div "Undo" at bounding box center [358, 636] width 23 height 9
click at [784, 531] on icon at bounding box center [782, 637] width 15 height 15
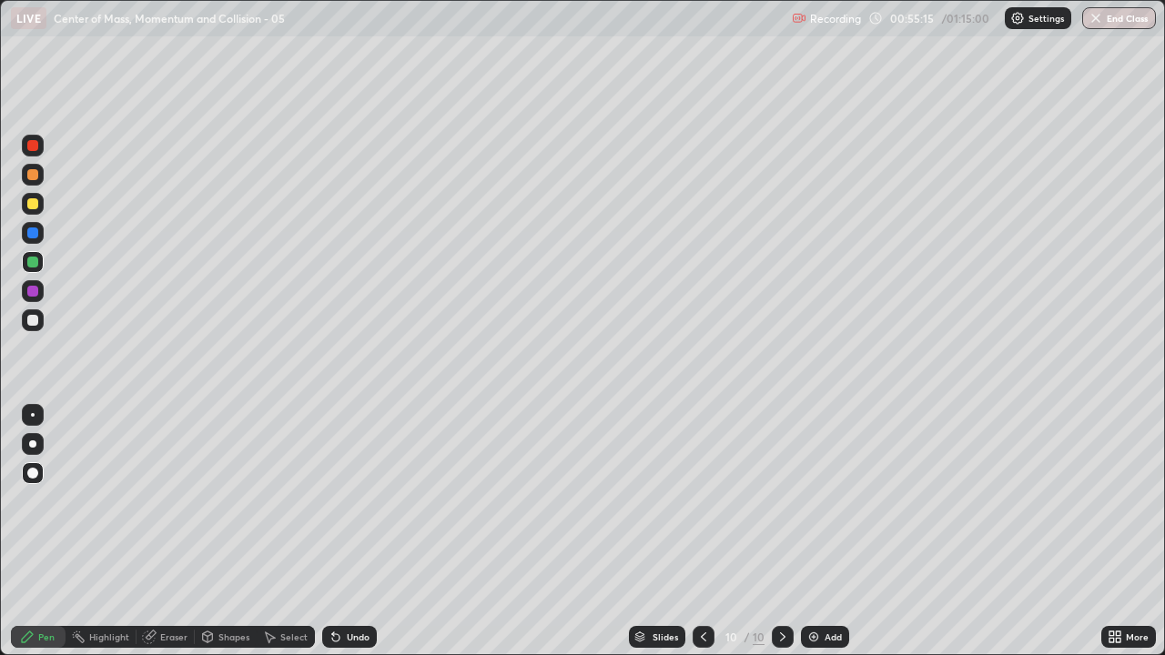
click at [700, 531] on icon at bounding box center [703, 637] width 15 height 15
click at [775, 531] on icon at bounding box center [782, 637] width 15 height 15
click at [819, 531] on div "Add" at bounding box center [825, 637] width 48 height 22
click at [45, 319] on div at bounding box center [32, 320] width 29 height 29
click at [356, 531] on div "Undo" at bounding box center [349, 637] width 55 height 22
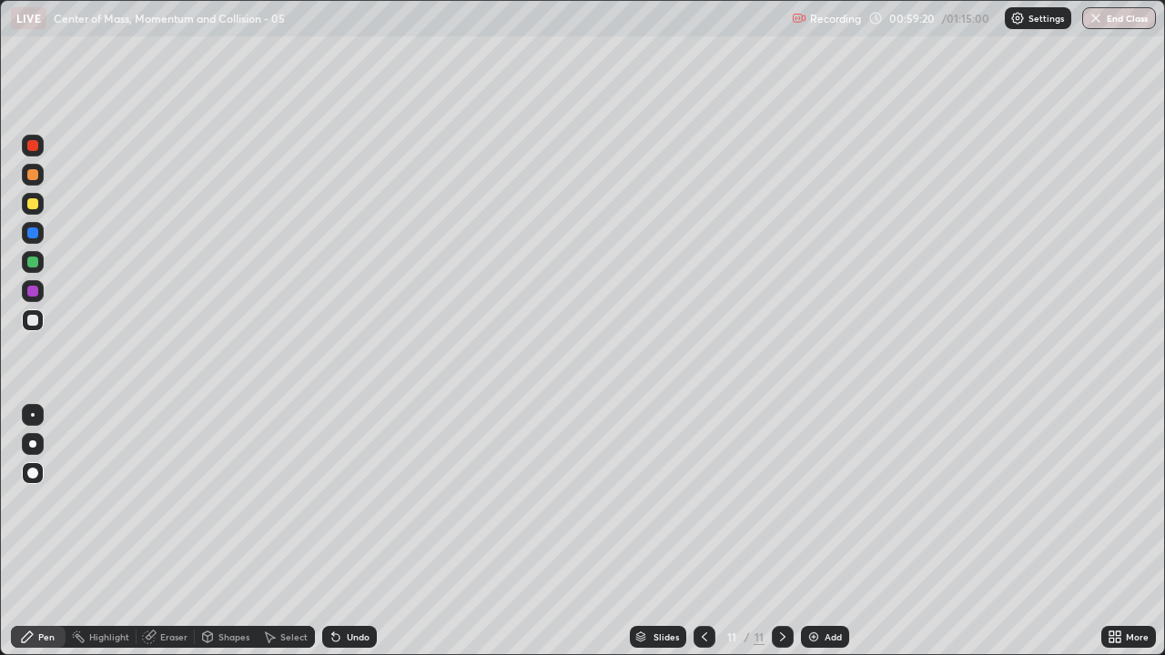
click at [704, 531] on icon at bounding box center [704, 637] width 15 height 15
click at [703, 531] on icon at bounding box center [704, 637] width 15 height 15
click at [784, 531] on icon at bounding box center [782, 637] width 15 height 15
click at [778, 531] on icon at bounding box center [782, 637] width 15 height 15
click at [31, 143] on div at bounding box center [32, 145] width 11 height 11
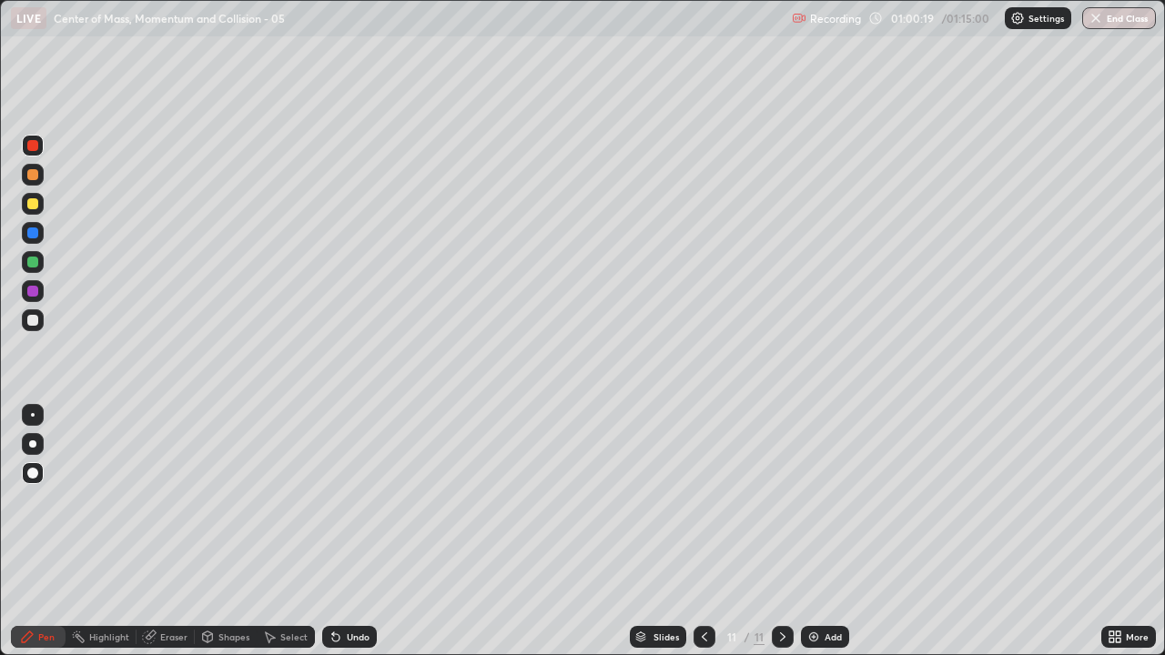
click at [341, 531] on div "Undo" at bounding box center [349, 637] width 55 height 22
click at [352, 531] on div "Undo" at bounding box center [358, 636] width 23 height 9
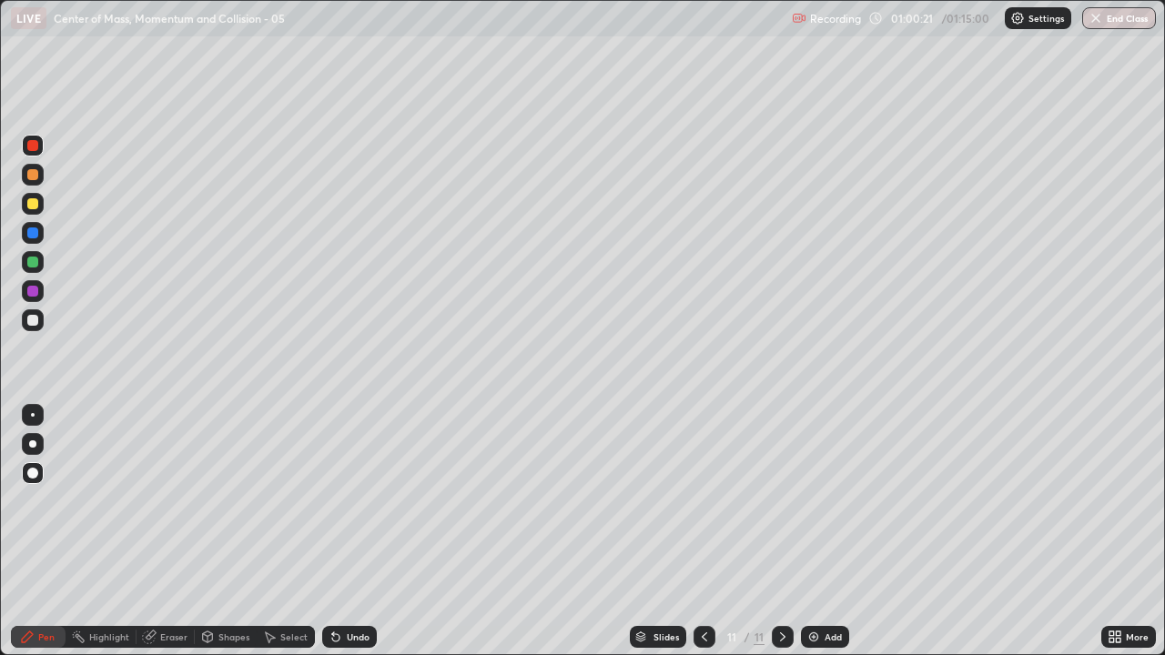
click at [349, 531] on div "Undo" at bounding box center [358, 636] width 23 height 9
click at [352, 531] on div "Undo" at bounding box center [358, 636] width 23 height 9
click at [35, 282] on div at bounding box center [33, 291] width 22 height 22
click at [359, 531] on div "Undo" at bounding box center [349, 637] width 55 height 22
click at [355, 531] on div "Undo" at bounding box center [358, 636] width 23 height 9
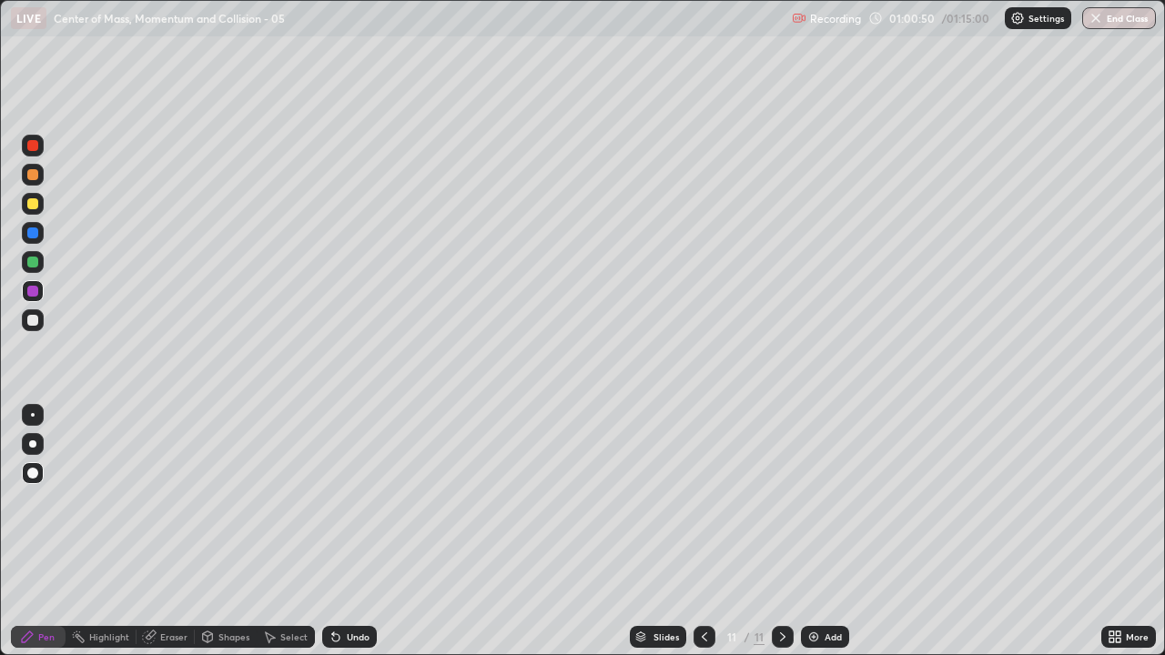
click at [34, 320] on div at bounding box center [32, 320] width 11 height 11
click at [703, 531] on icon at bounding box center [704, 637] width 15 height 15
click at [704, 531] on icon at bounding box center [704, 637] width 15 height 15
click at [703, 531] on icon at bounding box center [704, 637] width 15 height 15
click at [34, 199] on div at bounding box center [32, 203] width 11 height 11
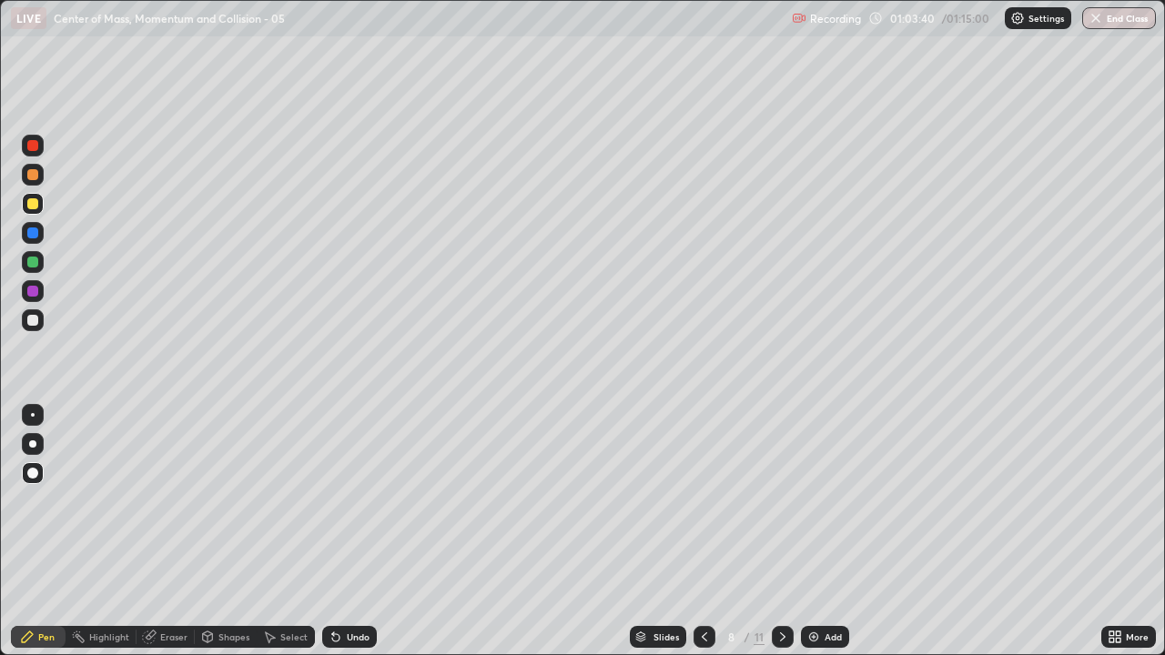
click at [781, 531] on icon at bounding box center [782, 637] width 15 height 15
click at [778, 531] on icon at bounding box center [782, 637] width 15 height 15
click at [781, 531] on icon at bounding box center [782, 637] width 15 height 15
click at [168, 531] on div "Eraser" at bounding box center [166, 637] width 58 height 22
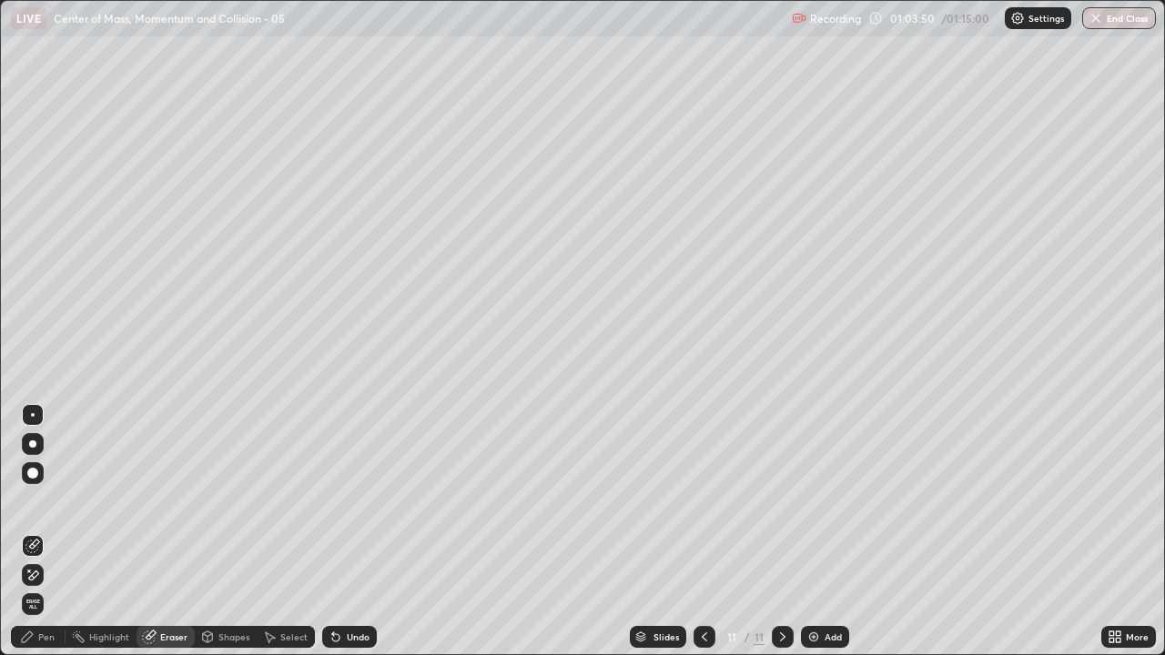
click at [42, 531] on div "Pen" at bounding box center [46, 636] width 16 height 9
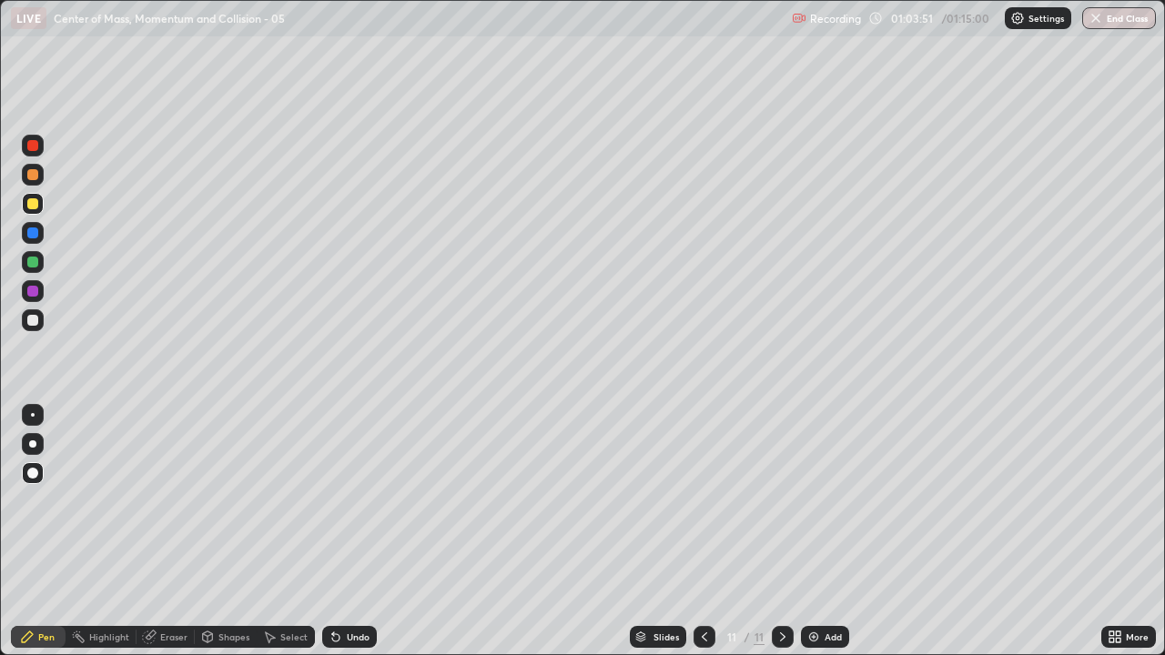
click at [167, 531] on div "Eraser" at bounding box center [173, 636] width 27 height 9
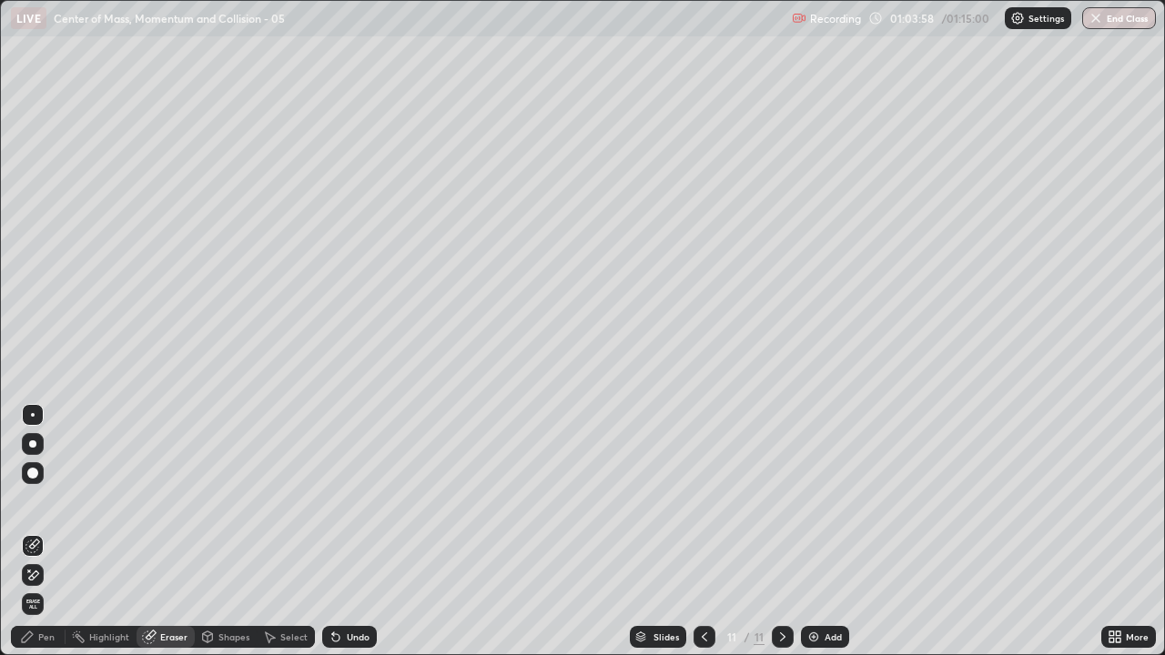
click at [41, 531] on div "Pen" at bounding box center [46, 636] width 16 height 9
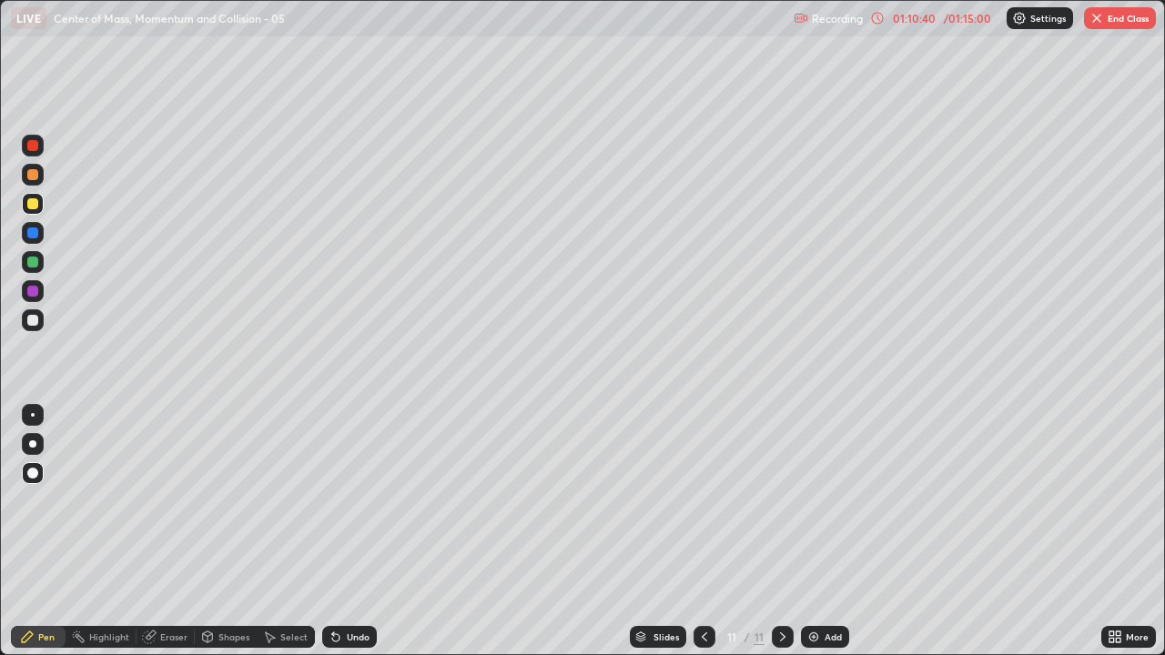
click at [778, 531] on icon at bounding box center [782, 637] width 15 height 15
click at [811, 531] on img at bounding box center [813, 637] width 15 height 15
click at [36, 316] on div at bounding box center [32, 320] width 11 height 11
click at [33, 144] on div at bounding box center [32, 145] width 11 height 11
click at [341, 531] on div "Undo" at bounding box center [349, 637] width 55 height 22
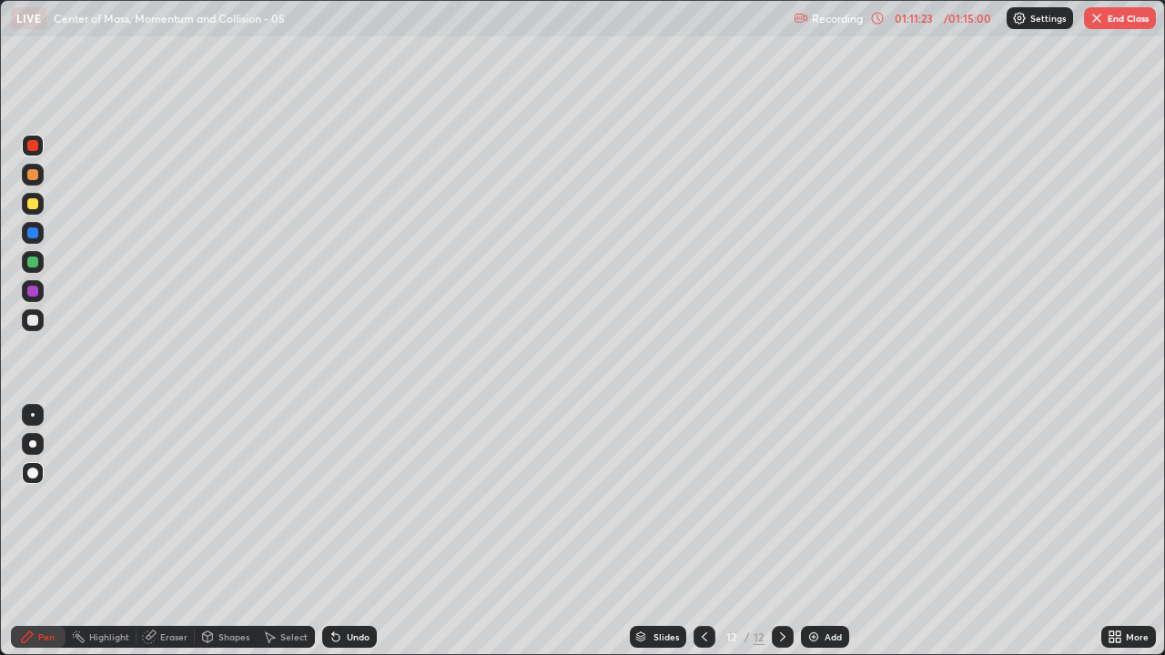
click at [341, 531] on div "Undo" at bounding box center [349, 637] width 55 height 22
click at [344, 531] on div "Undo" at bounding box center [346, 637] width 62 height 36
click at [34, 199] on div at bounding box center [32, 203] width 11 height 11
click at [34, 144] on div at bounding box center [32, 145] width 11 height 11
click at [31, 203] on div at bounding box center [32, 203] width 11 height 11
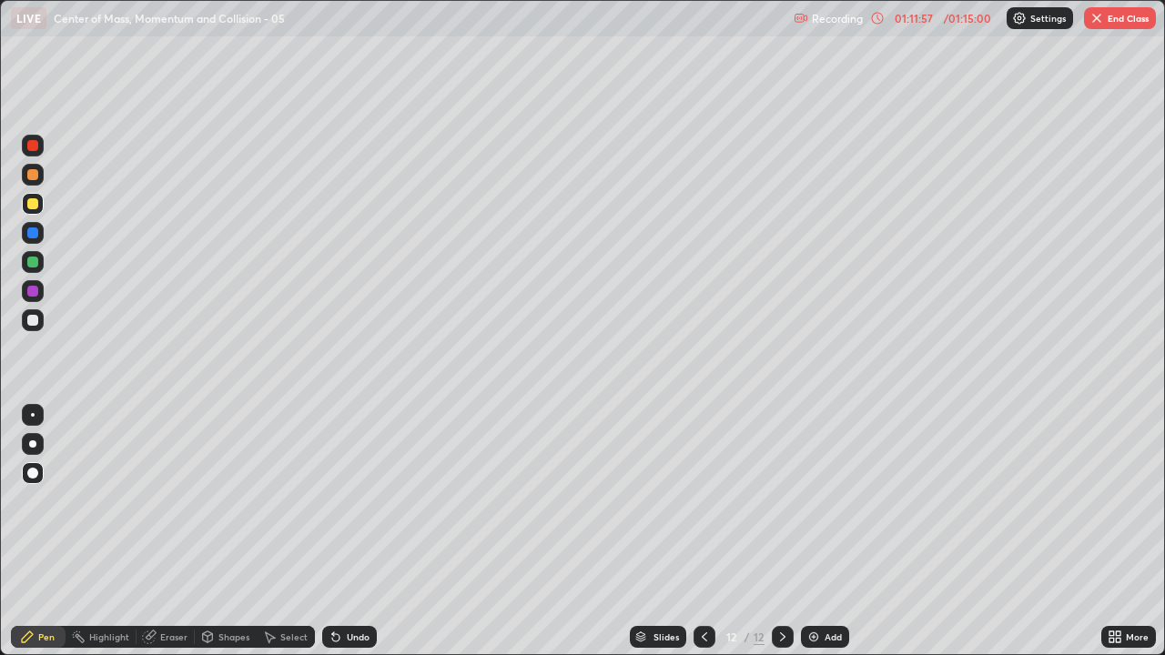
click at [34, 145] on div at bounding box center [32, 145] width 11 height 11
click at [33, 235] on div at bounding box center [32, 233] width 11 height 11
click at [33, 261] on div at bounding box center [32, 262] width 11 height 11
click at [29, 204] on div at bounding box center [32, 203] width 11 height 11
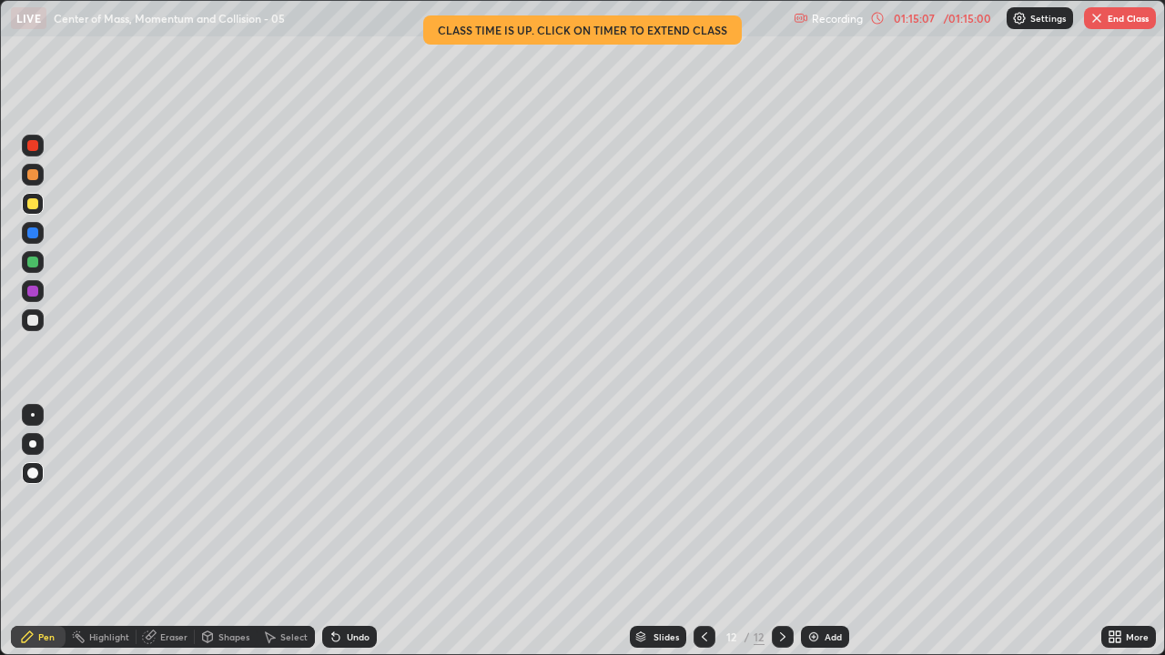
click at [909, 15] on div "01:15:07" at bounding box center [913, 18] width 51 height 11
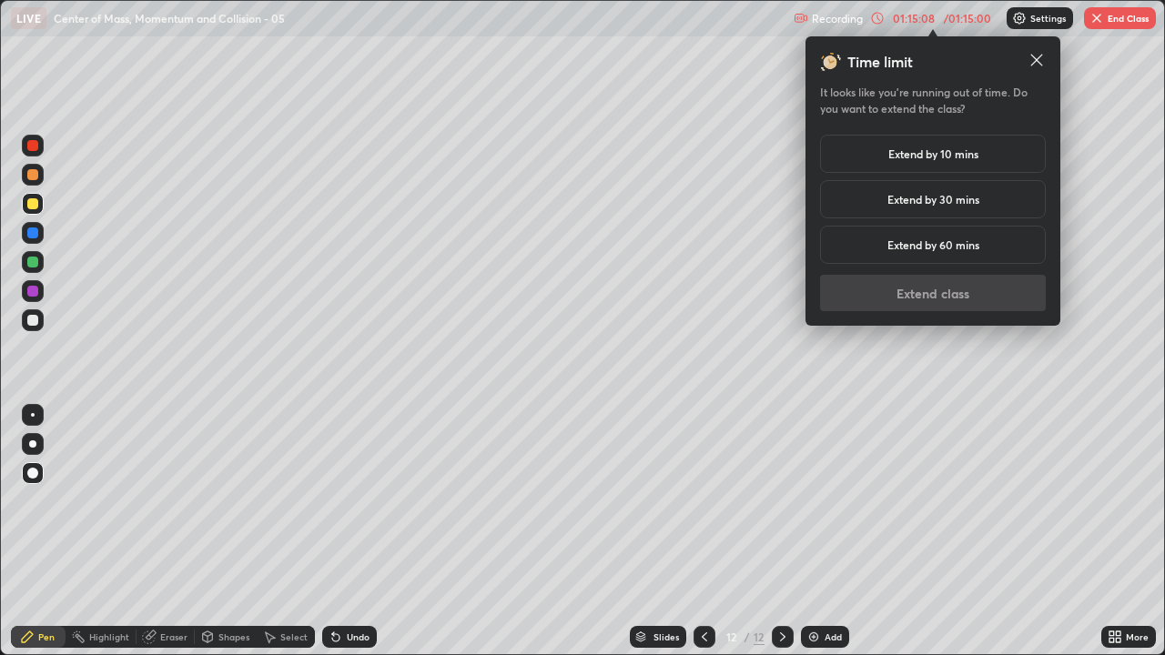
click at [895, 150] on h5 "Extend by 10 mins" at bounding box center [933, 154] width 90 height 16
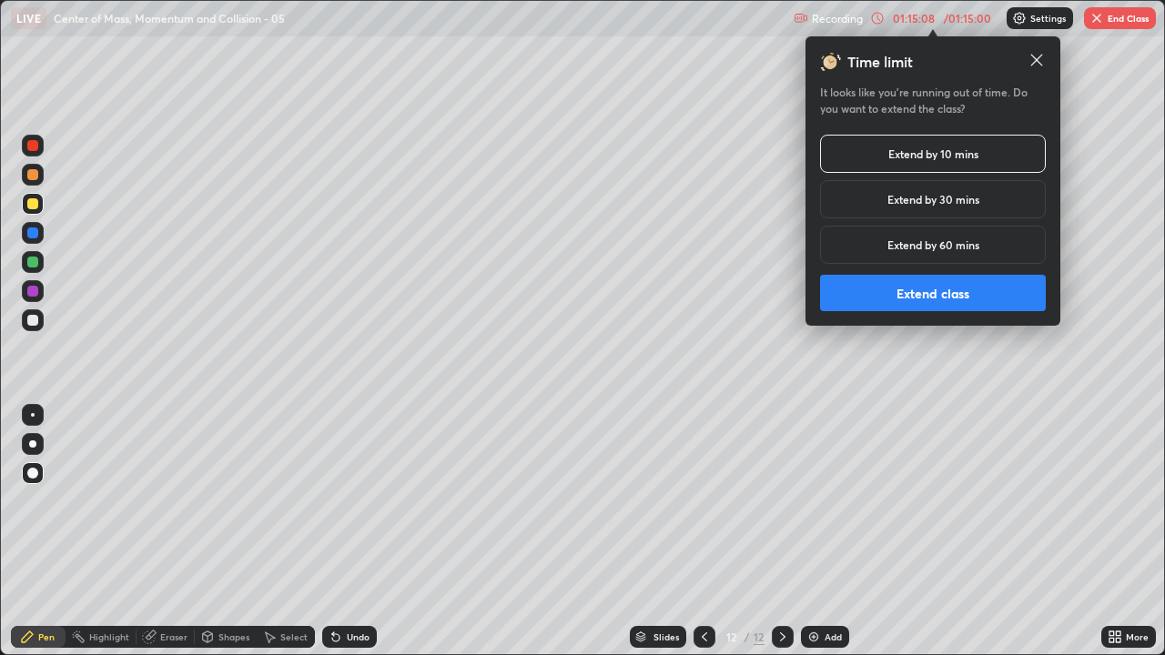
click at [962, 298] on button "Extend class" at bounding box center [933, 293] width 226 height 36
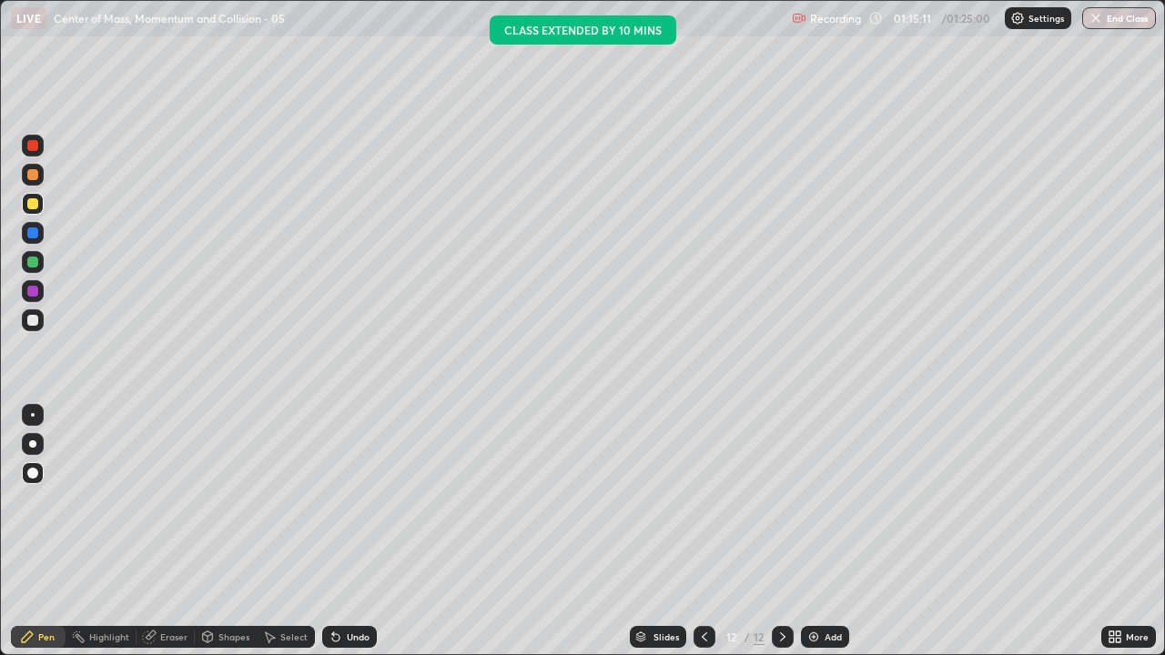
click at [1090, 18] on img "button" at bounding box center [1095, 18] width 15 height 15
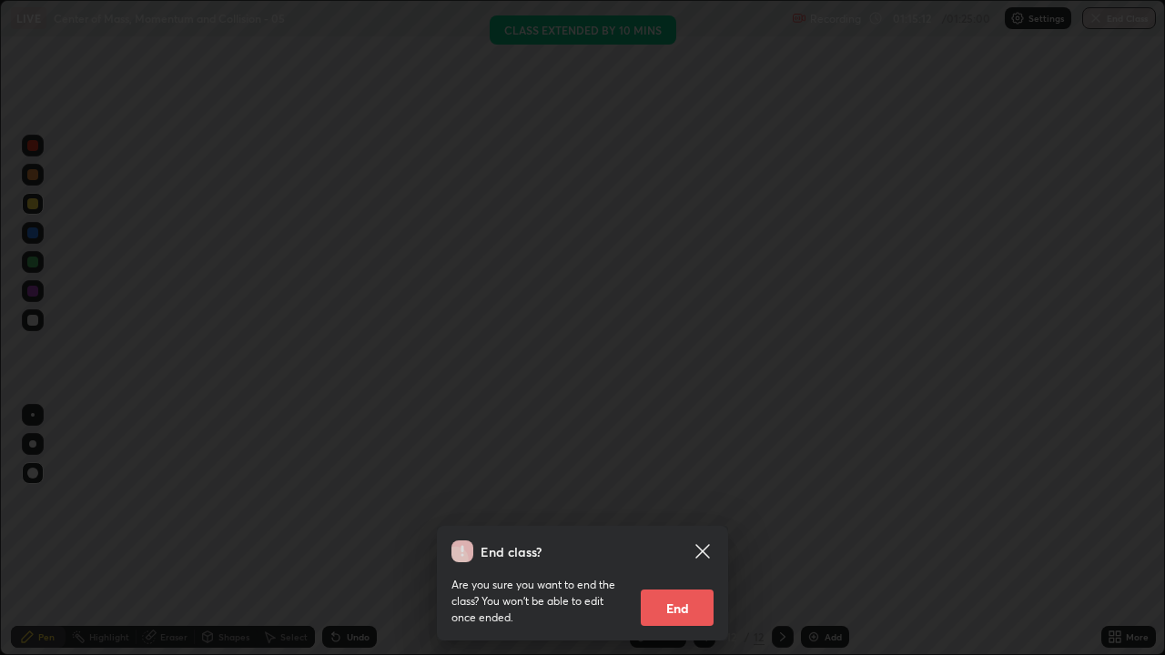
click at [683, 531] on button "End" at bounding box center [677, 608] width 73 height 36
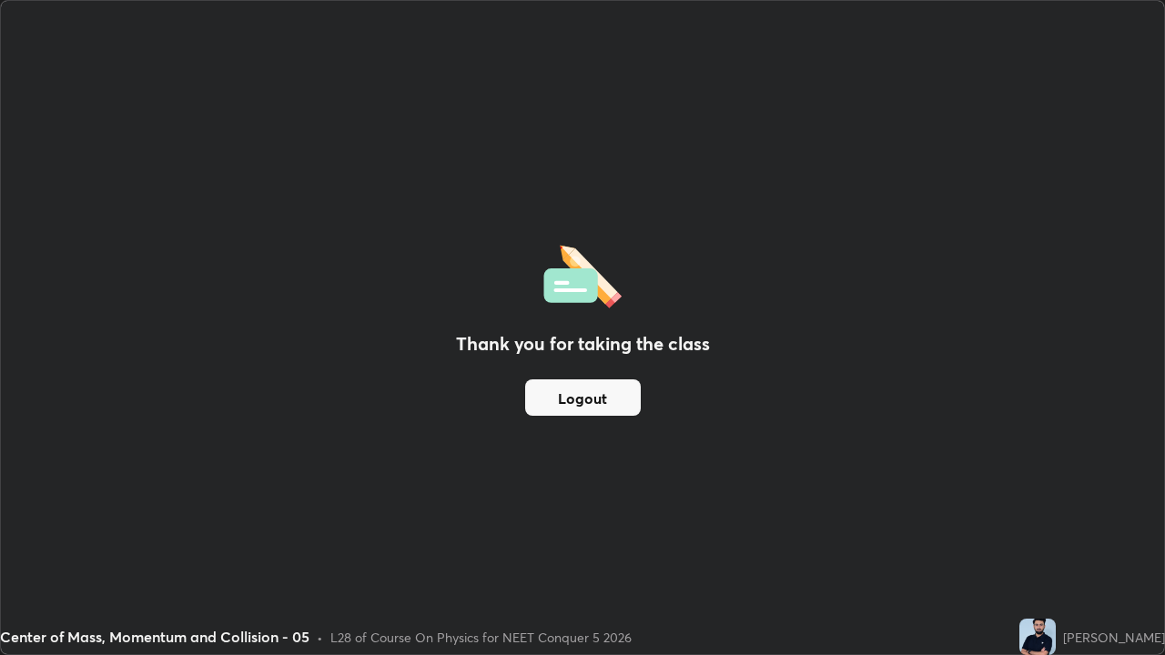
click at [600, 400] on button "Logout" at bounding box center [583, 397] width 116 height 36
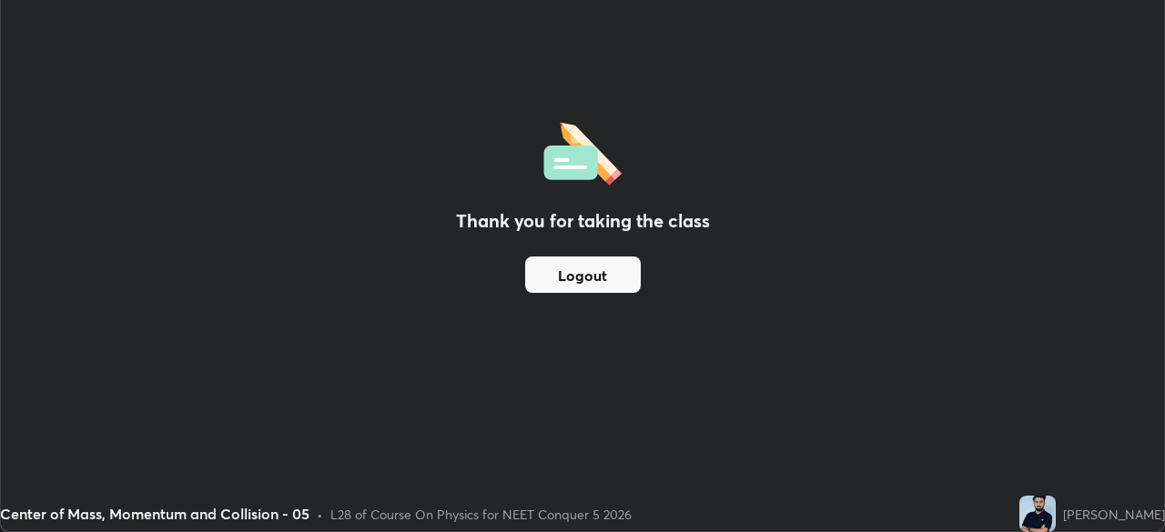
scroll to position [90472, 89840]
